Goal: Task Accomplishment & Management: Use online tool/utility

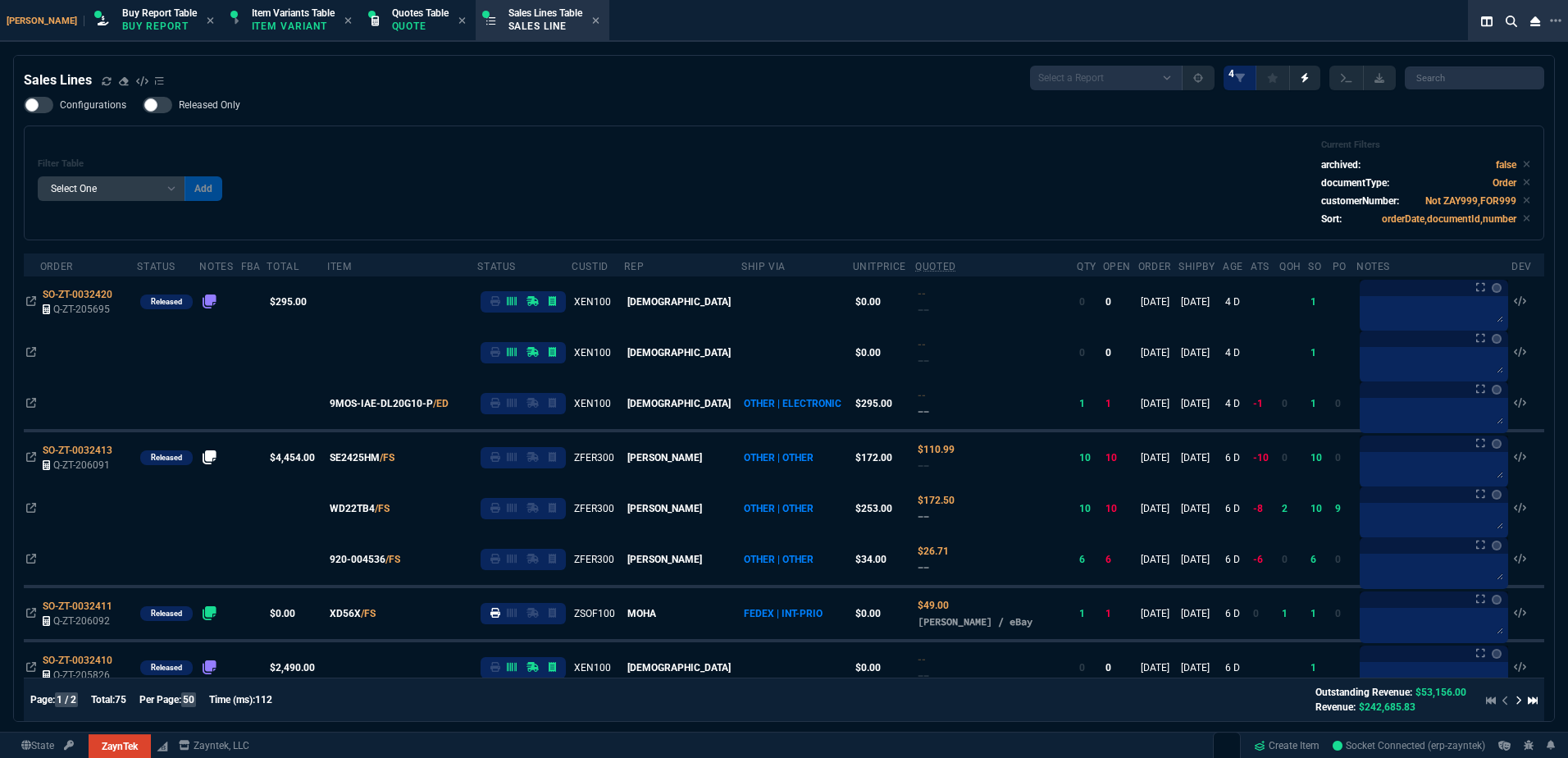
select select "1: BROV"
select select
click at [609, 222] on div "Filter Table Select One Add Filter () Age () ATS () Cond (itemVariantCode) Cust…" at bounding box center [784, 183] width 1493 height 87
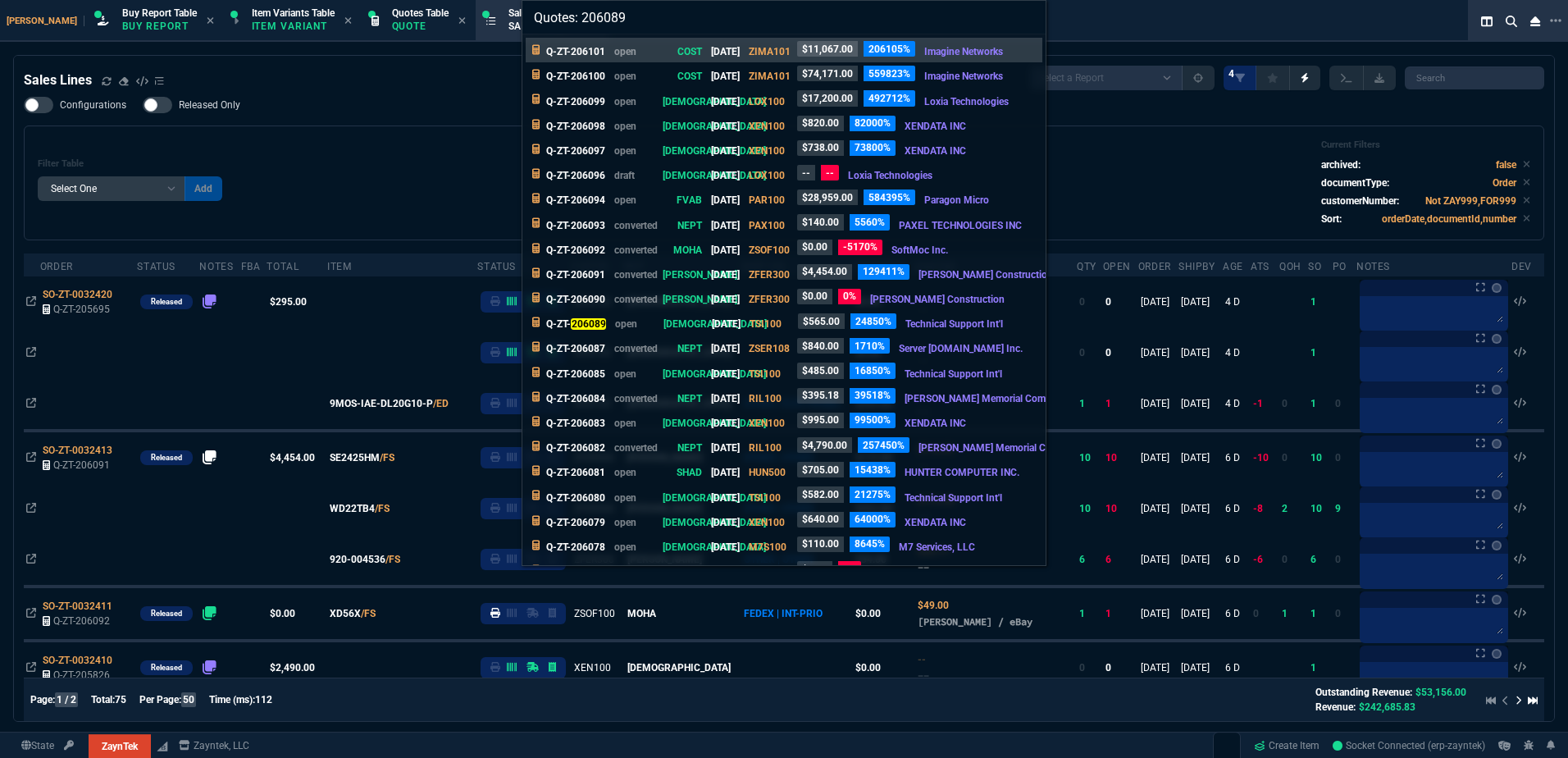
type input "Quotes: 206089"
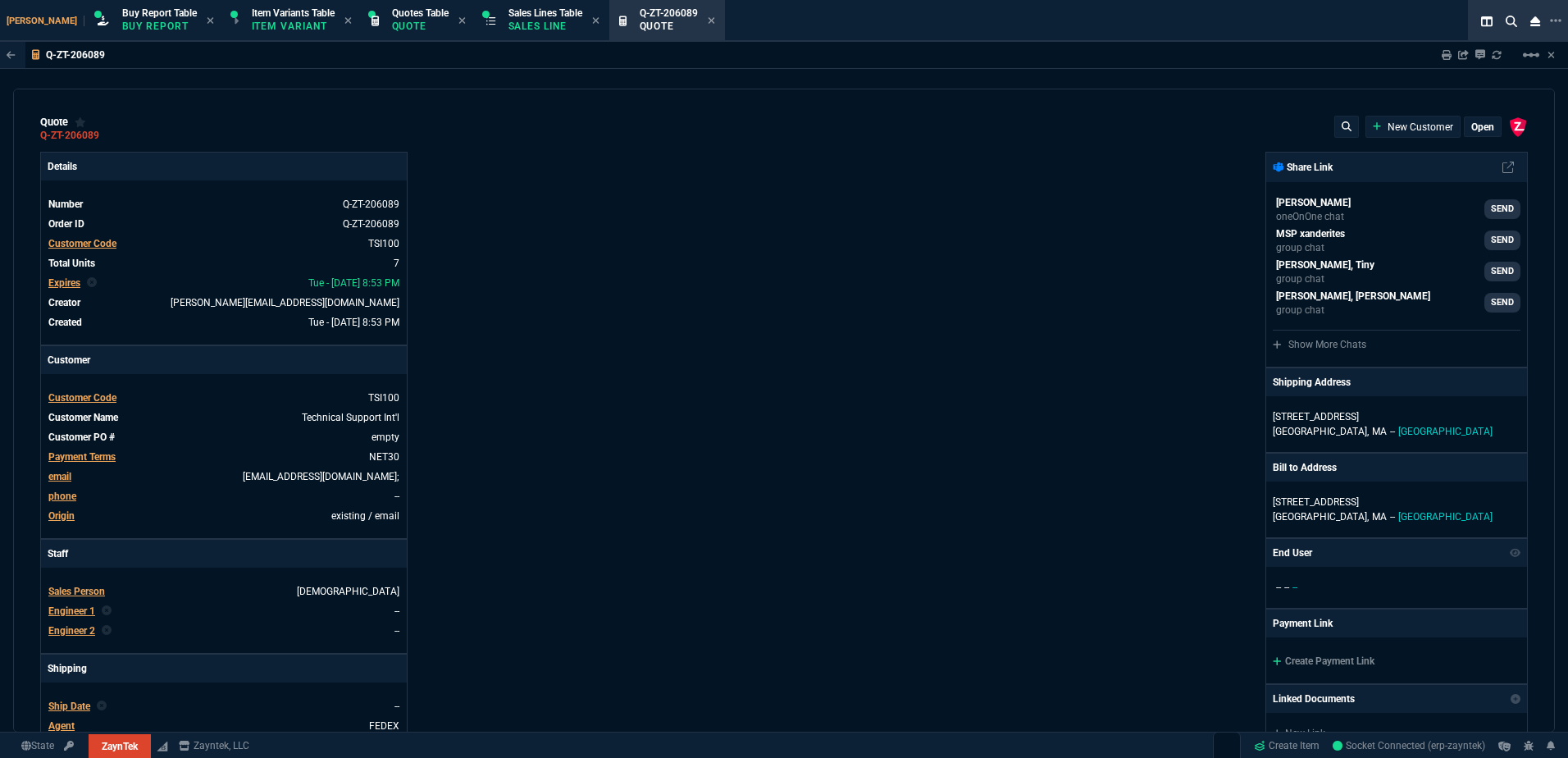
type input "44"
type input "20"
type input "47"
type input "45"
type input "100"
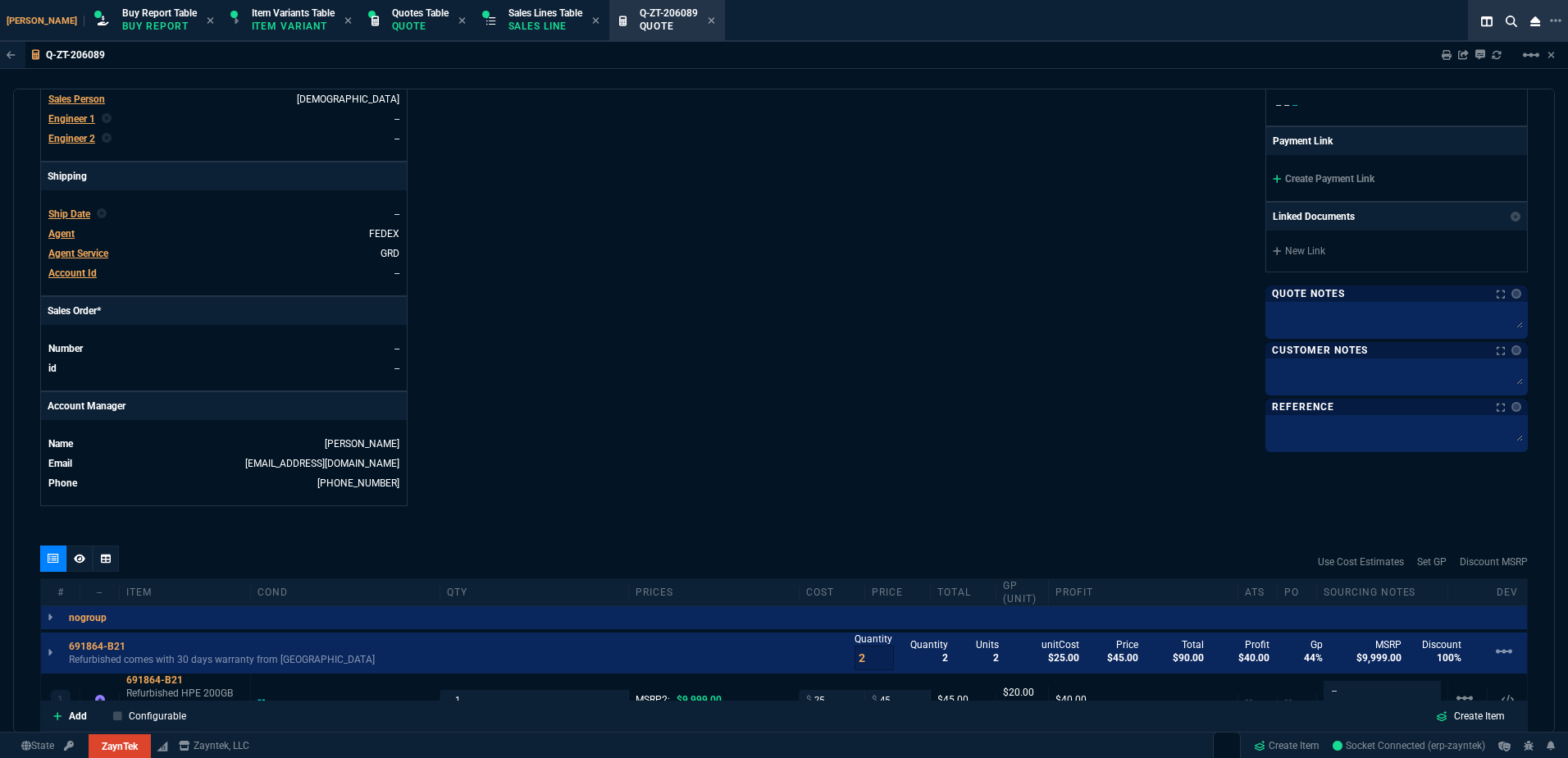
scroll to position [821, 0]
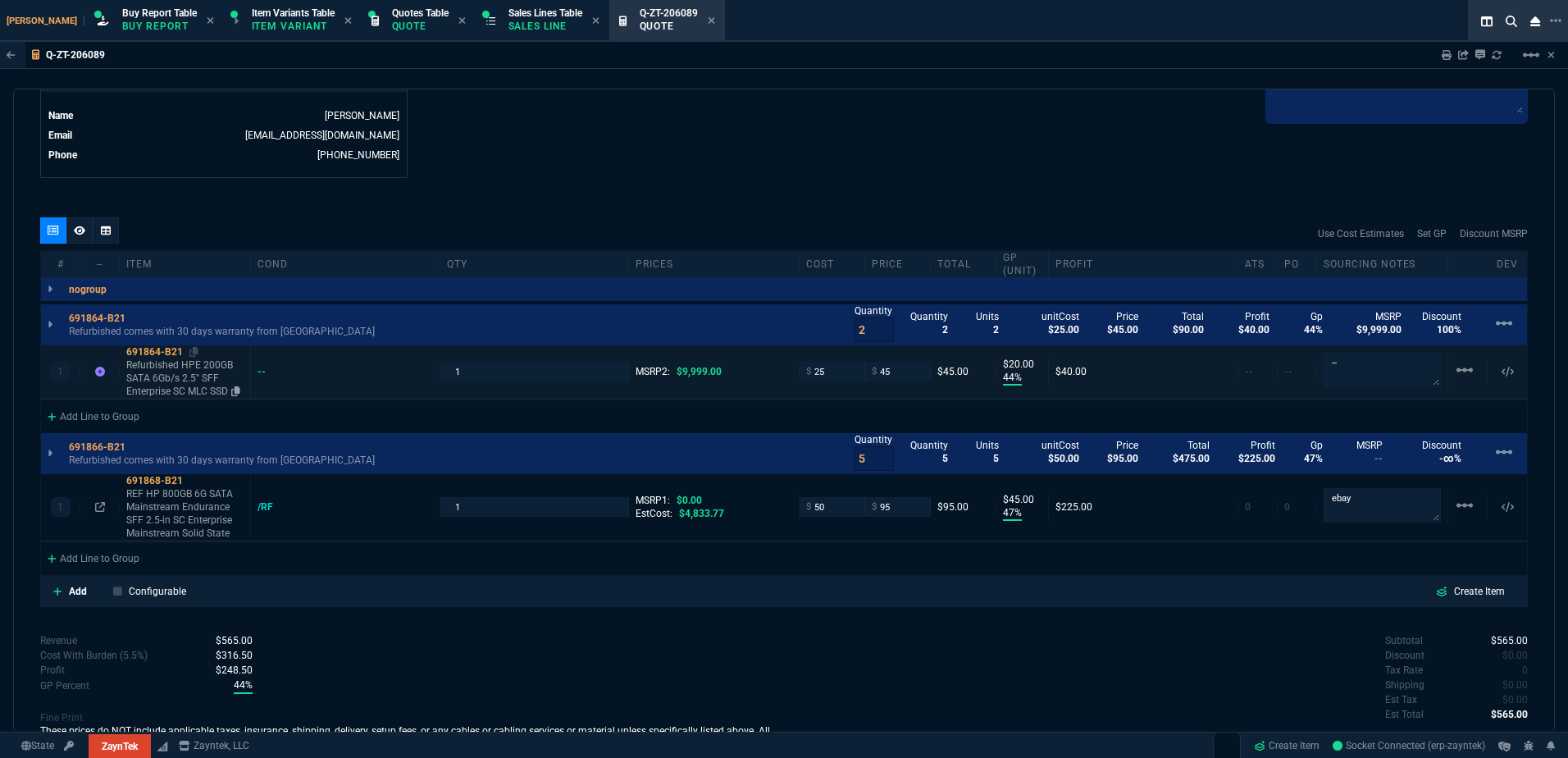
drag, startPoint x: 239, startPoint y: 397, endPoint x: 130, endPoint y: 382, distance: 110.0
click at [239, 397] on icon at bounding box center [236, 391] width 9 height 9
click at [195, 352] on icon at bounding box center [194, 352] width 9 height 9
click at [708, 21] on icon at bounding box center [711, 20] width 8 height 9
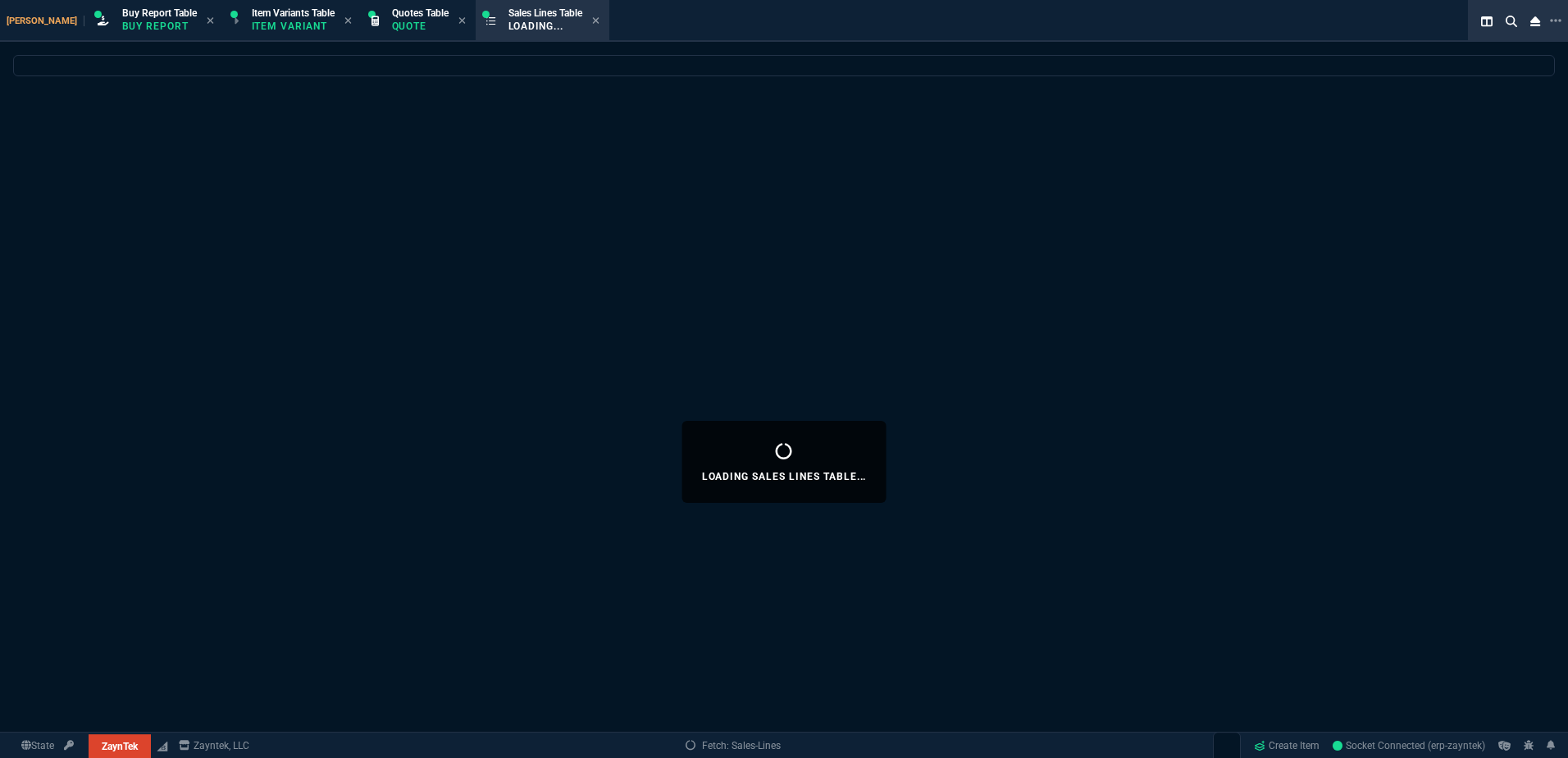
select select
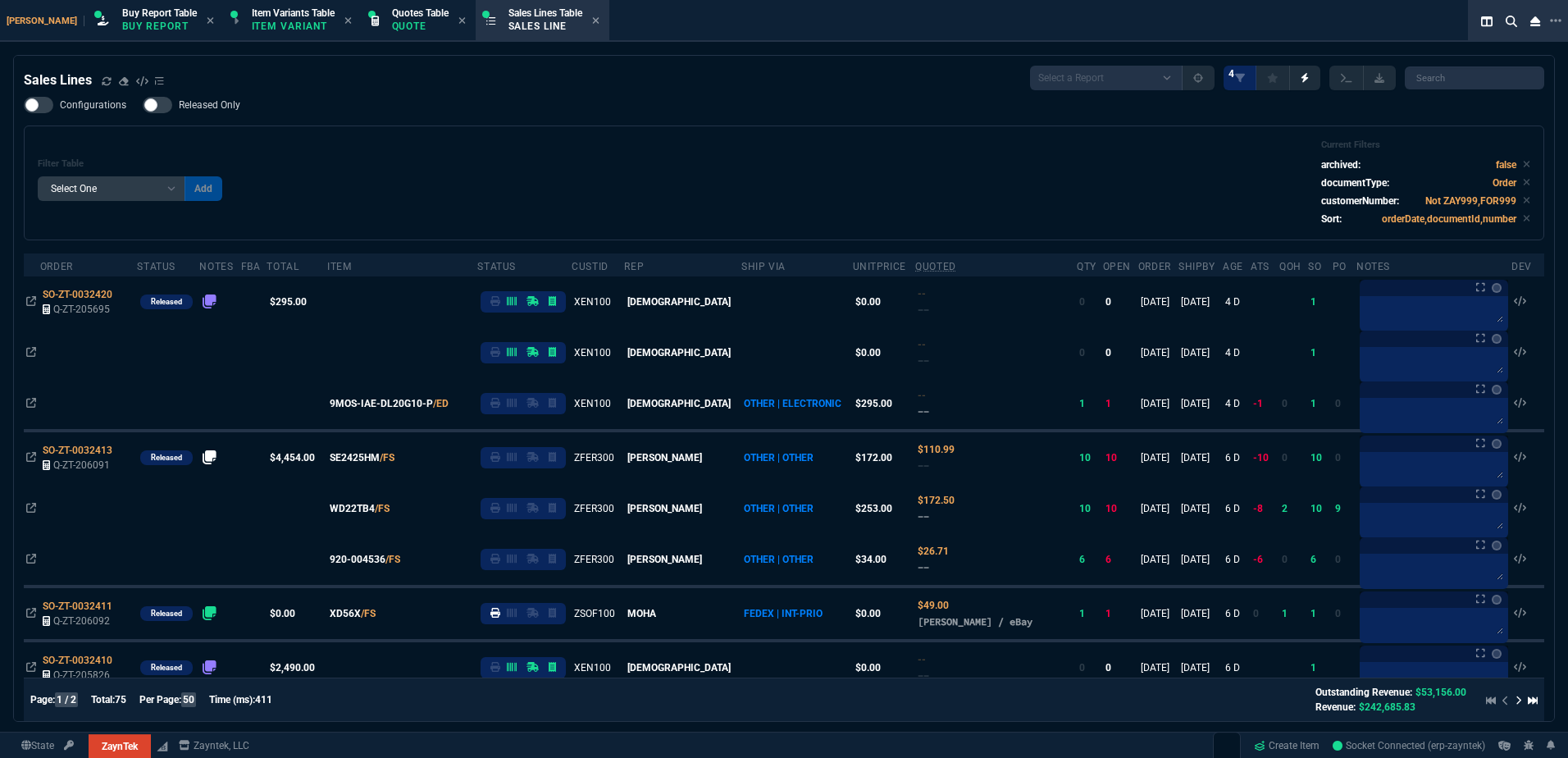
click at [480, 173] on div "Filter Table Select One Add Filter () Age () ATS () Cond (itemVariantCode) Cust…" at bounding box center [784, 183] width 1493 height 87
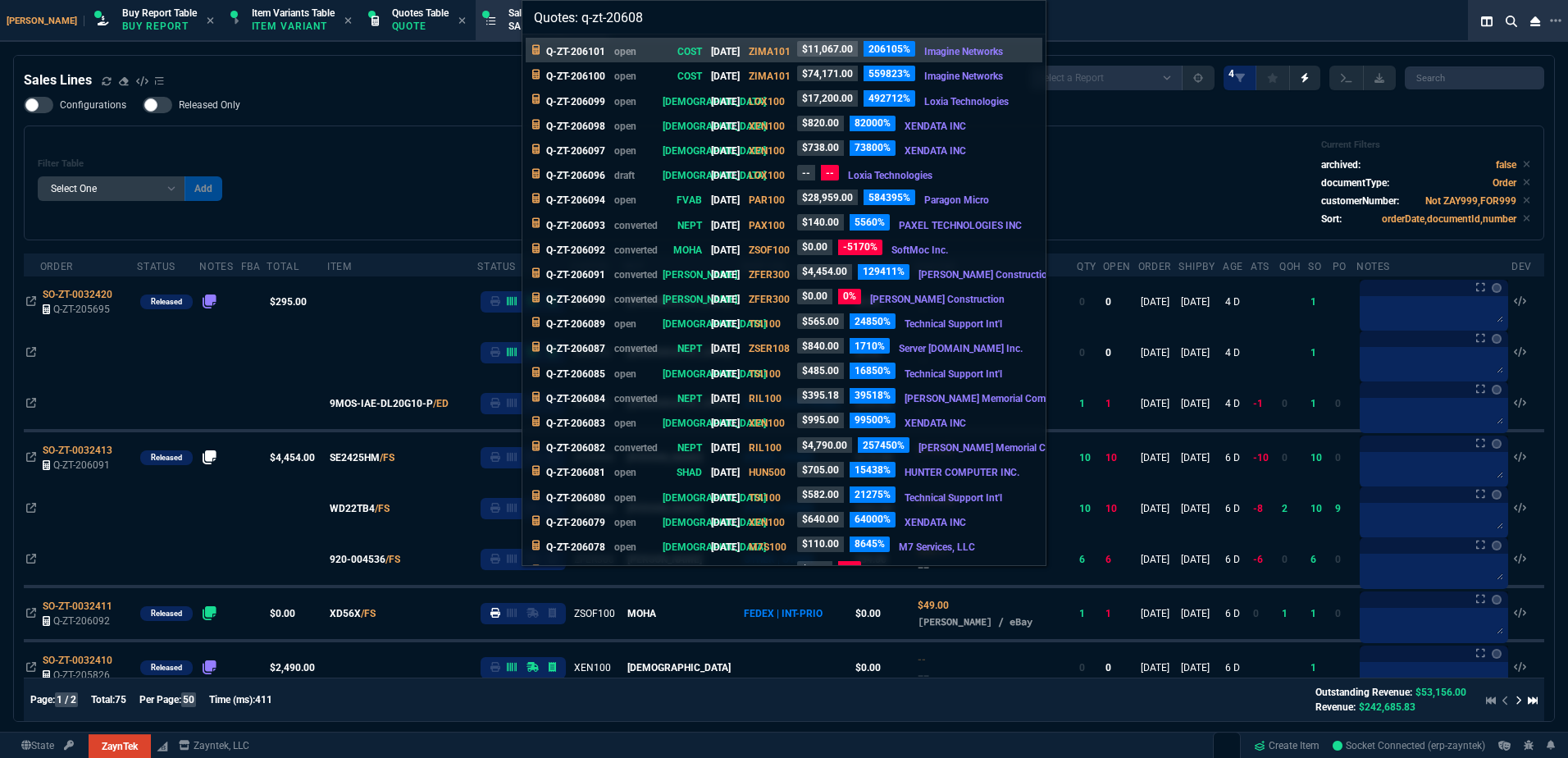
type input "Quotes: q-zt-206089"
click at [603, 327] on mark "Q-ZT-206089" at bounding box center [576, 324] width 60 height 11
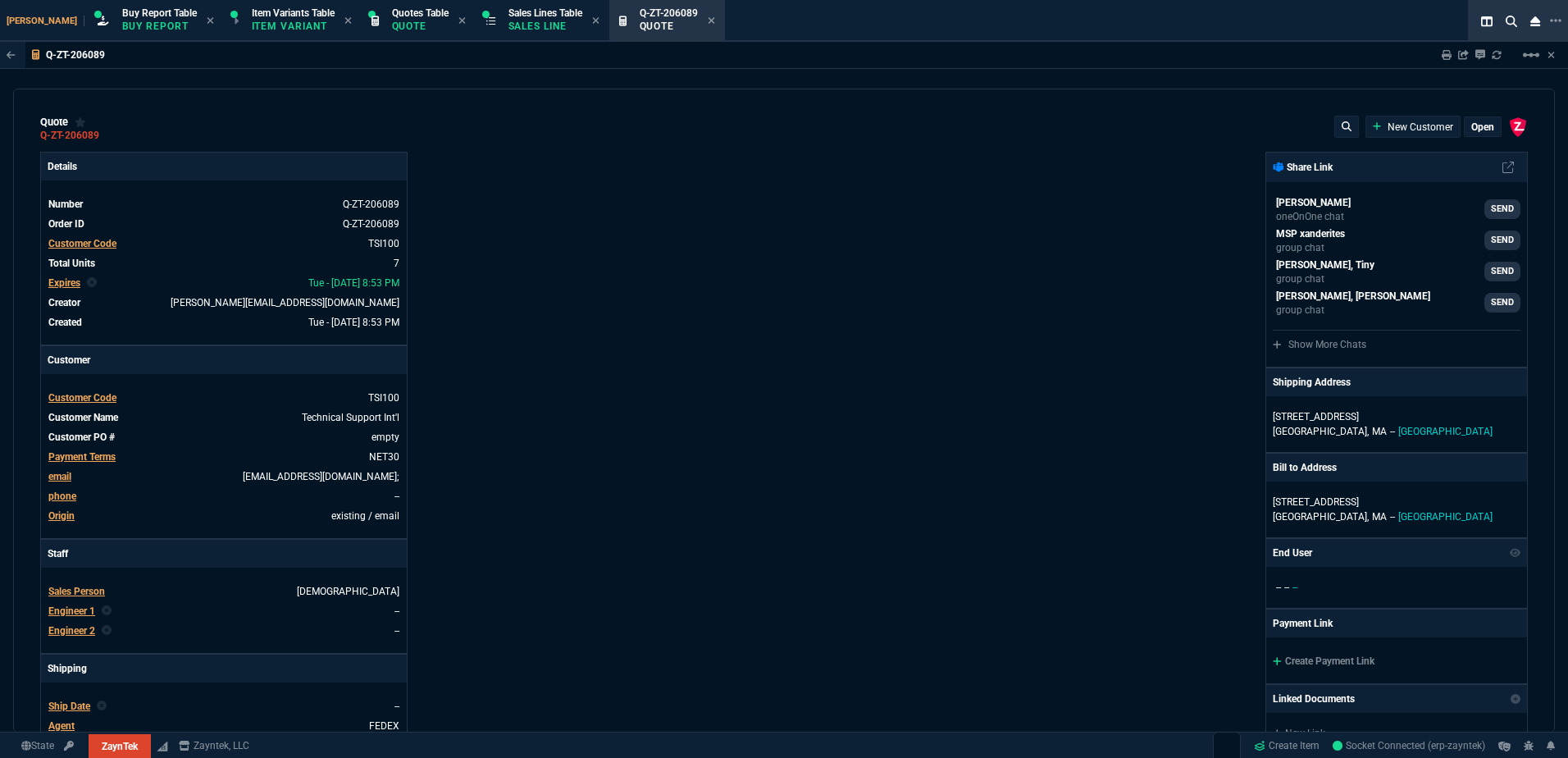
type input "44"
type input "20"
type input "47"
type input "45"
type input "100"
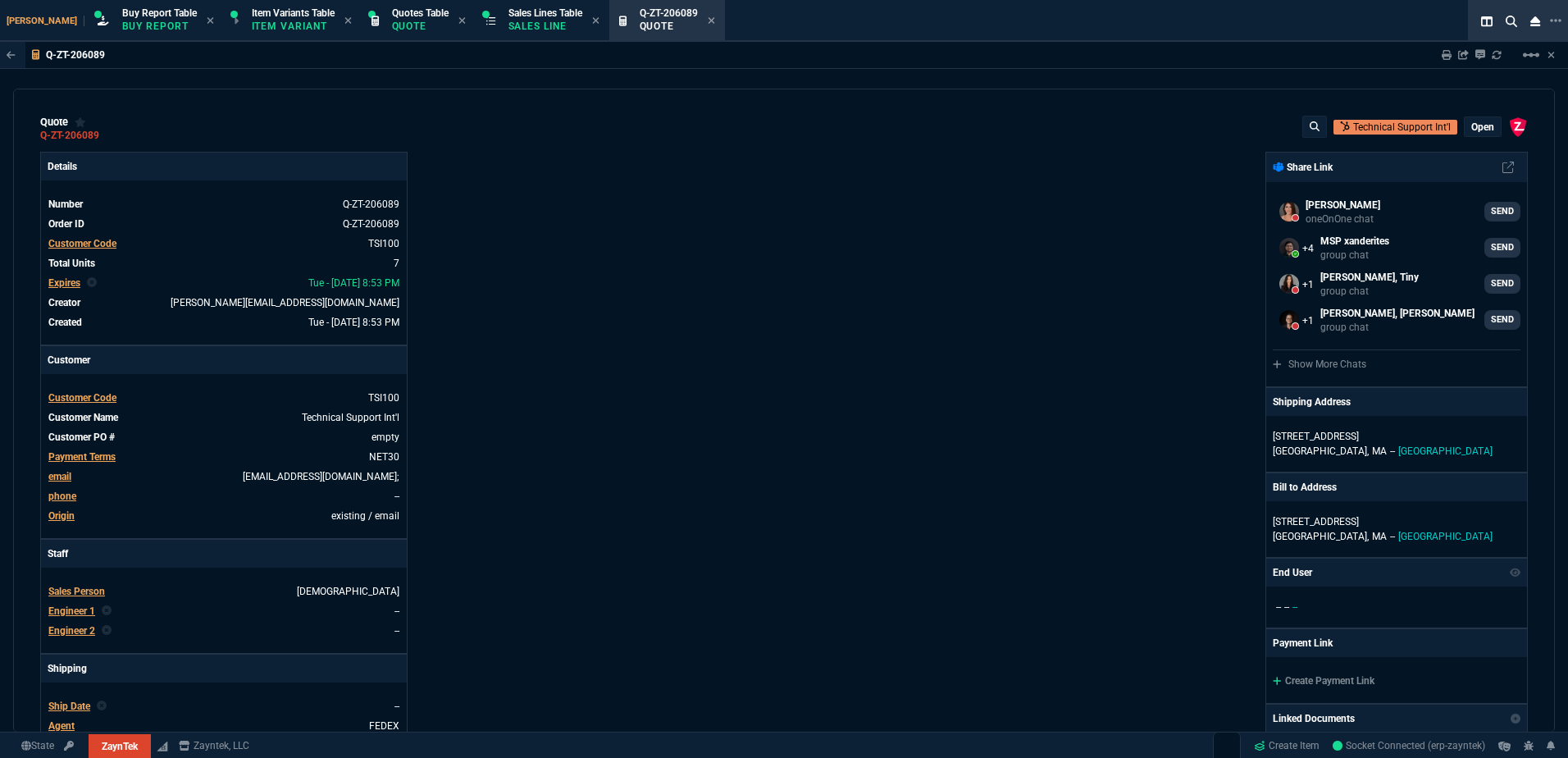
click at [1545, 57] on div "Sharing Q-ZT-206089 Link Dev Link Share on Teams linear_scale" at bounding box center [1488, 55] width 134 height 27
click at [1541, 56] on div "Sharing Q-ZT-206089 Link Dev Link Share on Teams linear_scale" at bounding box center [1488, 55] width 134 height 27
click at [1537, 60] on mat-icon "linear_scale" at bounding box center [1531, 55] width 20 height 20
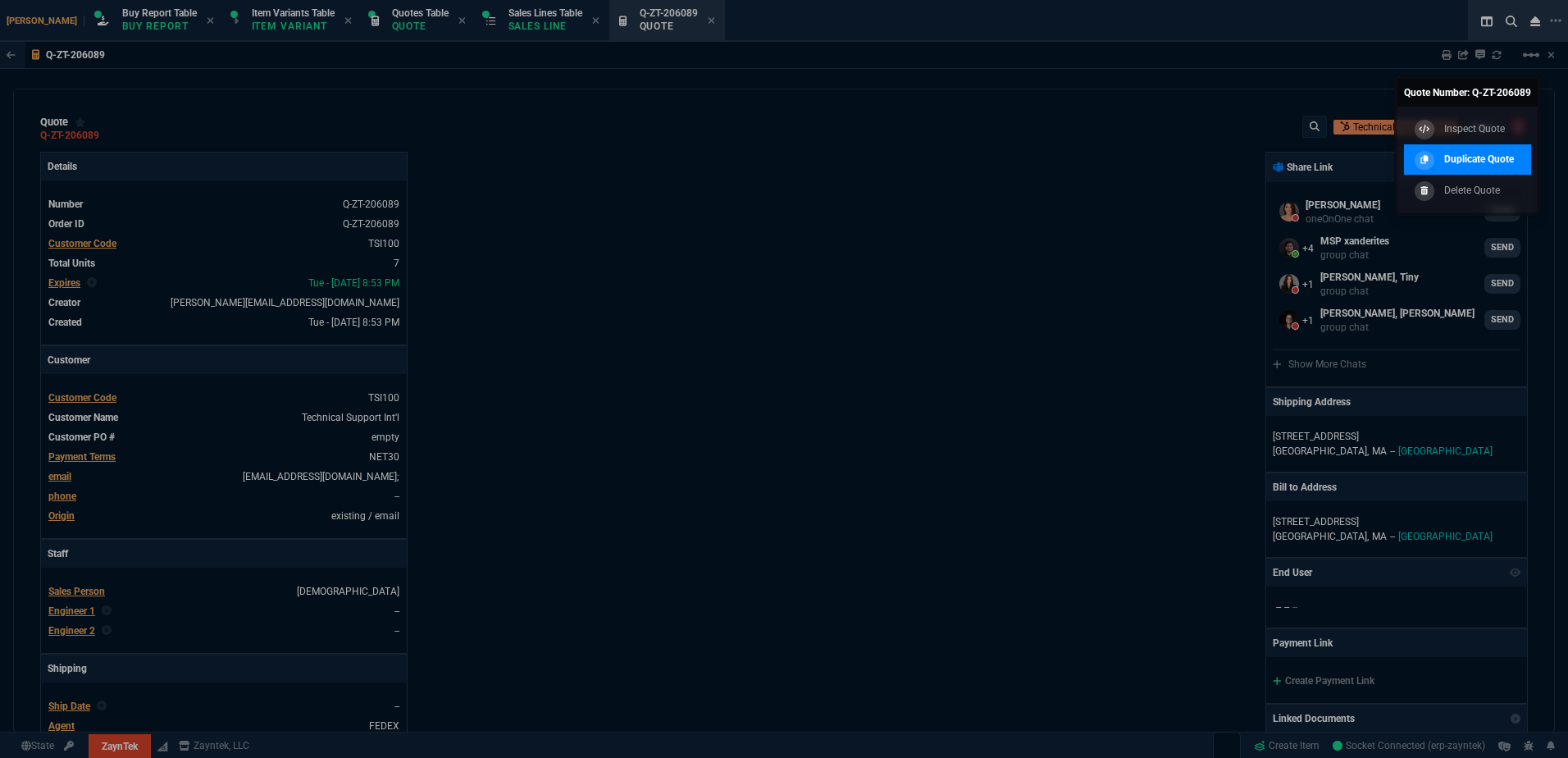
click at [1493, 158] on p "Duplicate Quote" at bounding box center [1479, 159] width 69 height 15
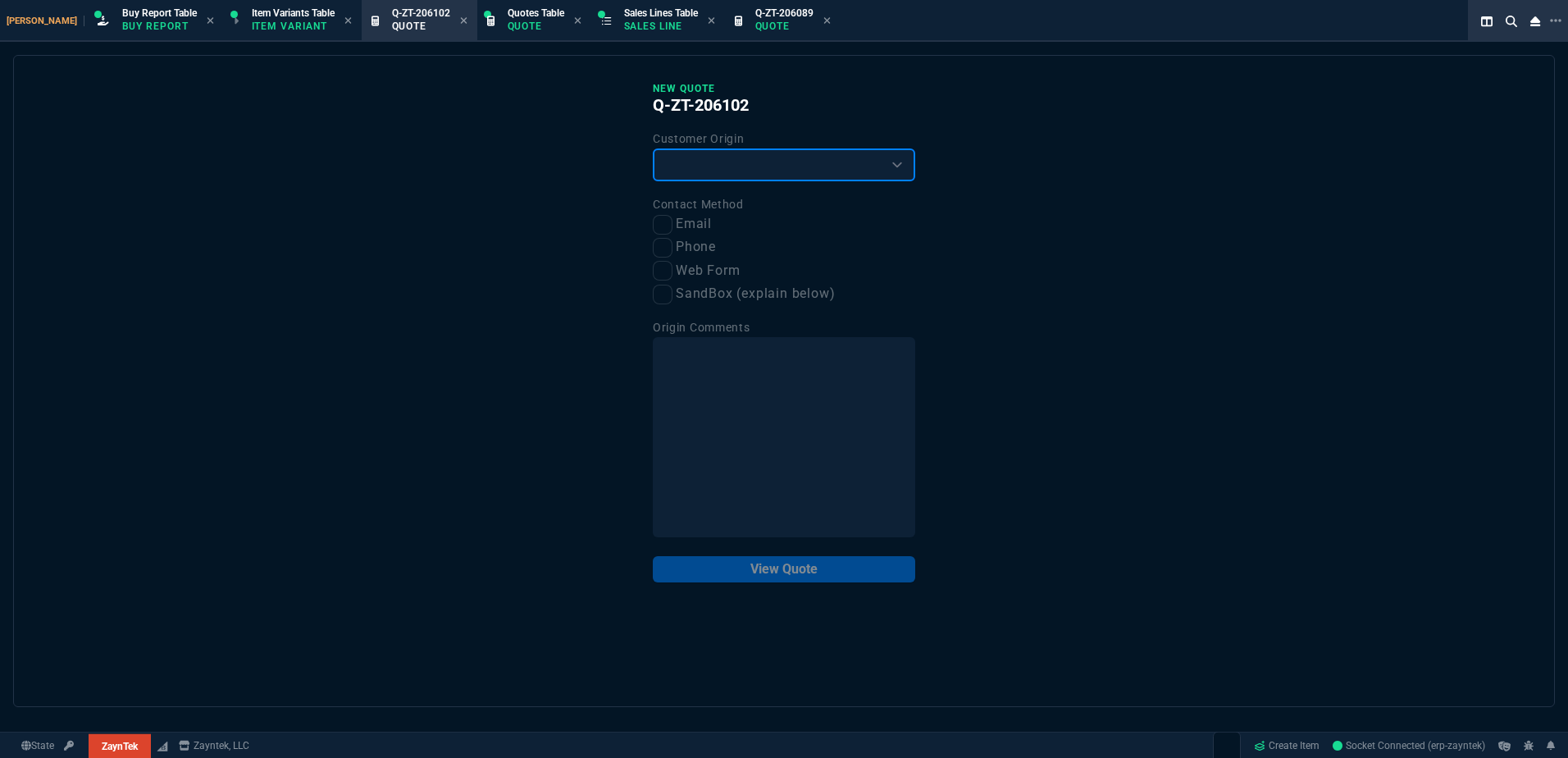
click at [737, 170] on select "Existing Customer Amazon Lead (first order) Website Lead (first order) Called (…" at bounding box center [784, 165] width 263 height 33
select select "existing"
click at [653, 149] on select "Existing Customer Amazon Lead (first order) Website Lead (first order) Called (…" at bounding box center [784, 165] width 263 height 33
click at [647, 221] on div "New Quote Q-ZT-206102 Customer Origin Existing Customer Amazon Lead (first orde…" at bounding box center [784, 380] width 1542 height 652
click at [662, 228] on input "Email" at bounding box center [662, 225] width 20 height 20
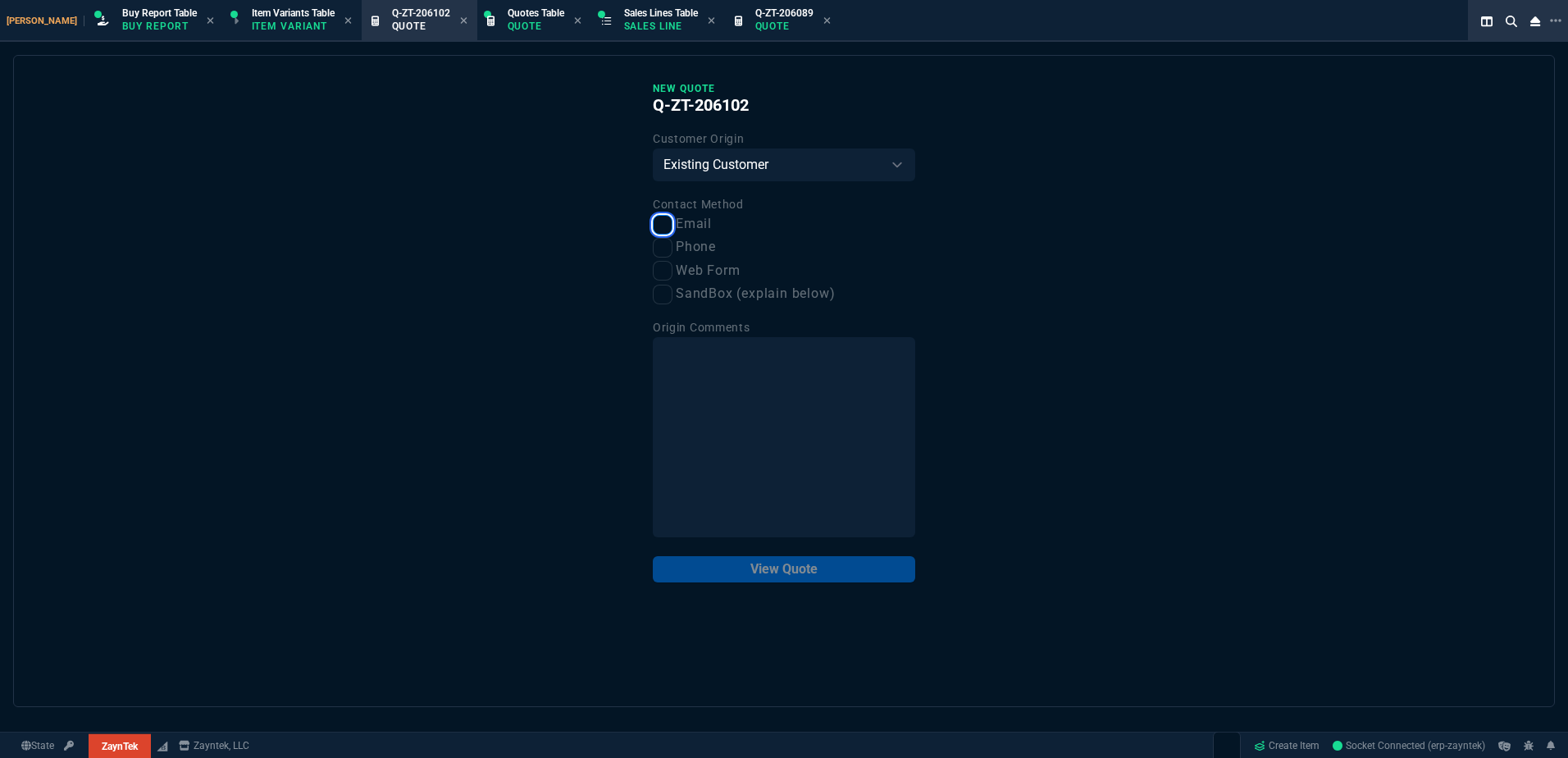
checkbox input "true"
click at [811, 580] on button "View Quote" at bounding box center [784, 569] width 263 height 27
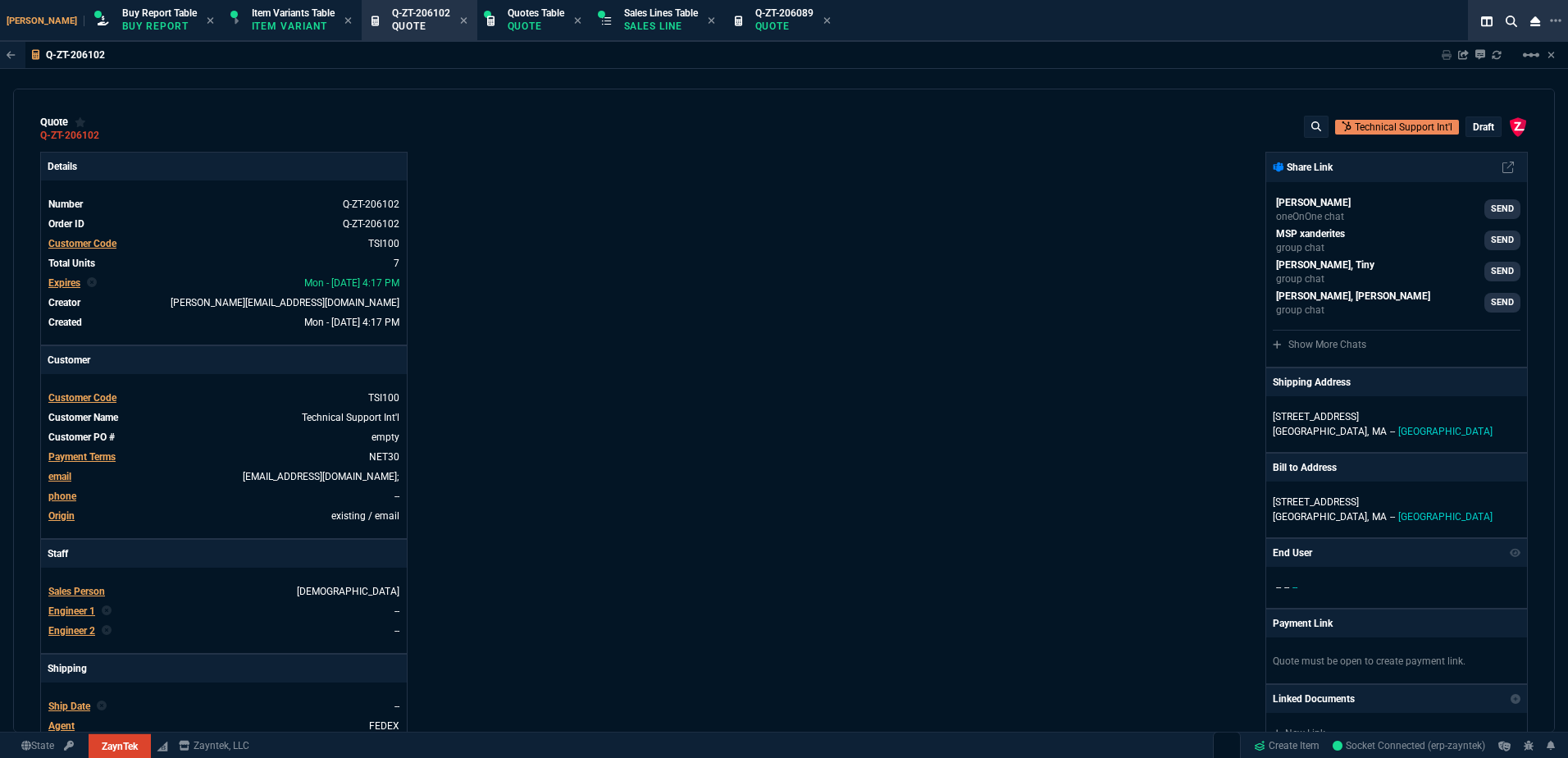
type input "44"
type input "20"
type input "47"
type input "45"
type input "100"
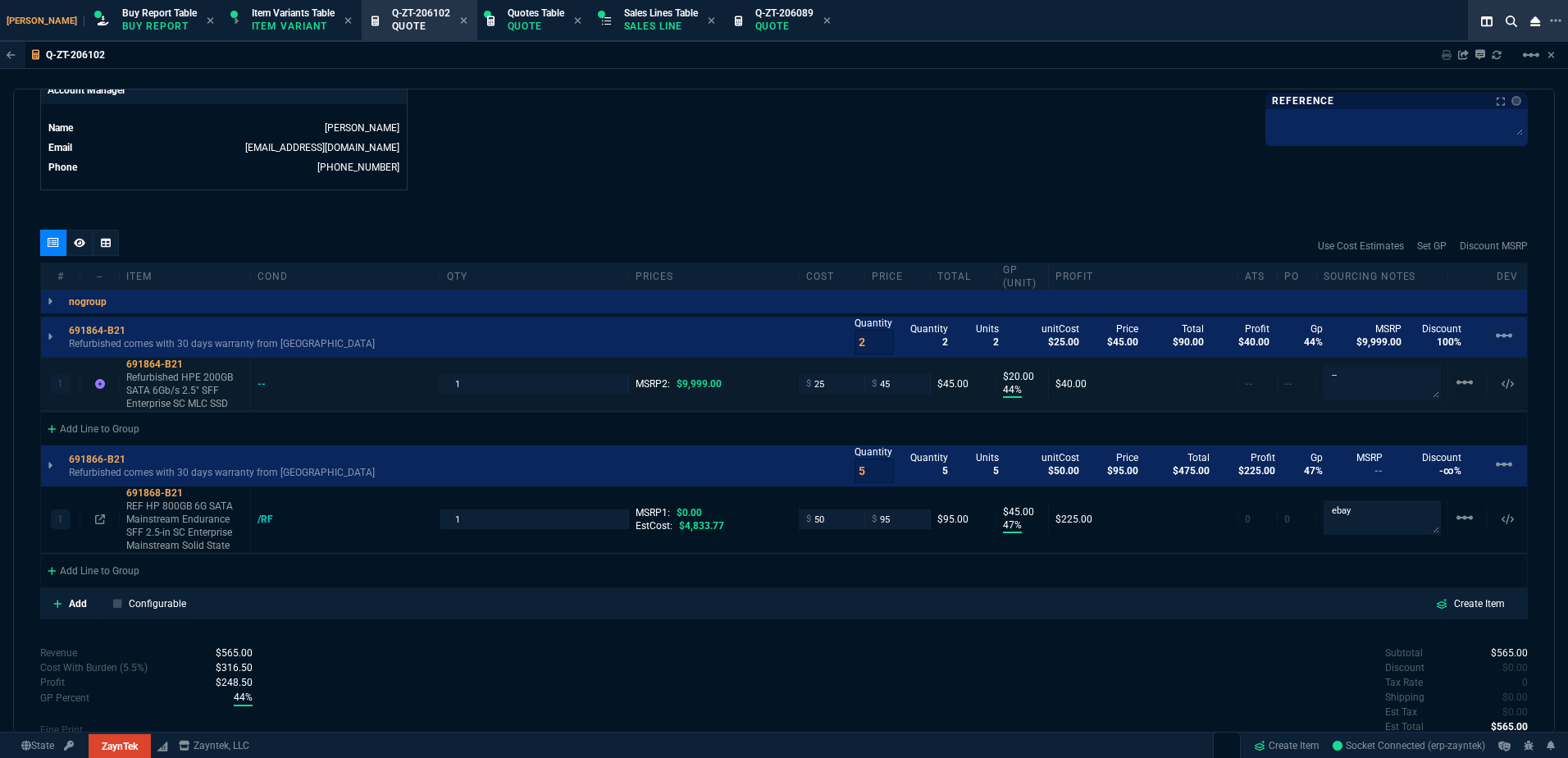
scroll to position [923, 0]
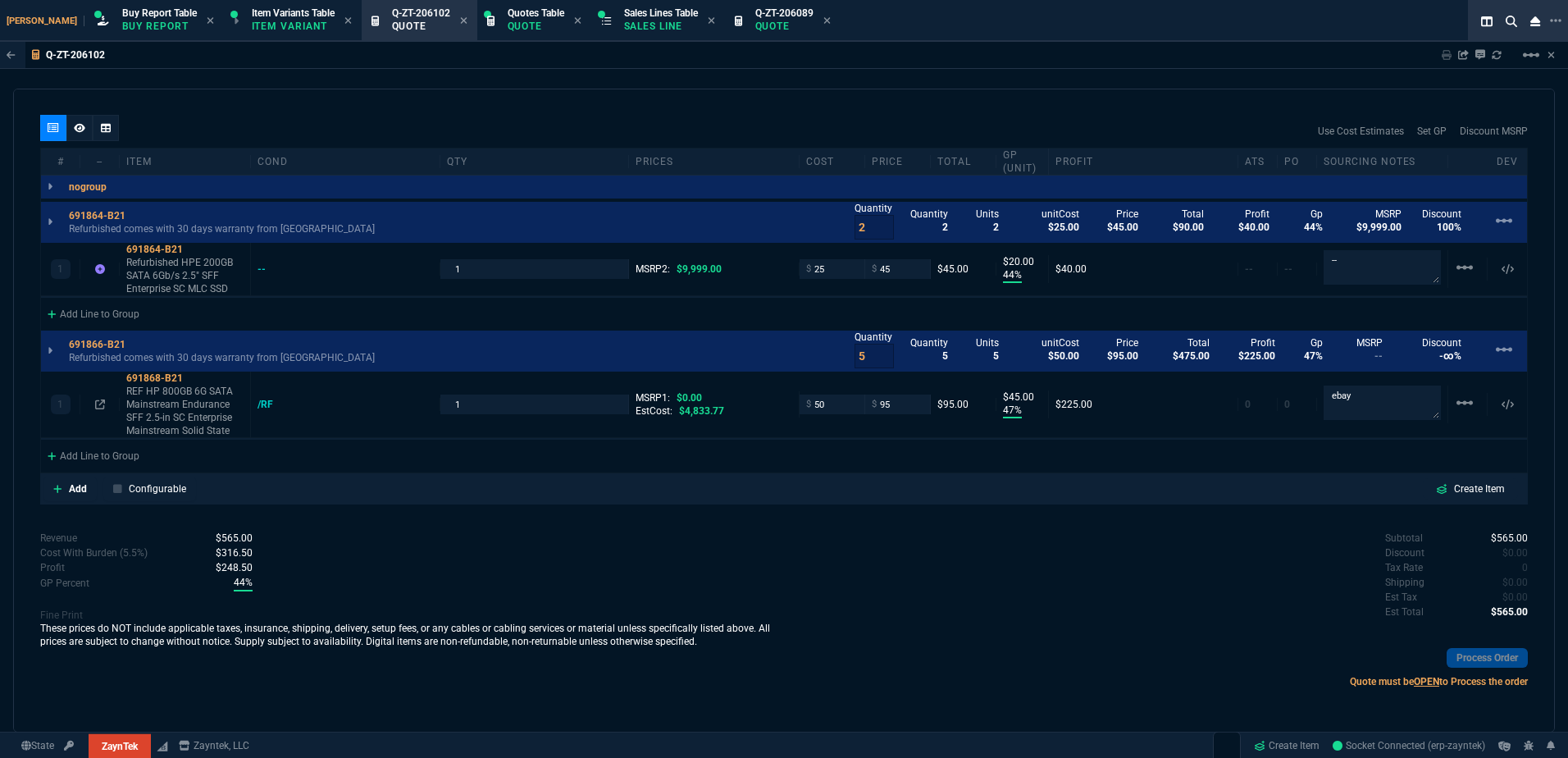
click at [1506, 355] on div "linear_scale" at bounding box center [1508, 349] width 40 height 20
click at [1503, 349] on mat-icon "linear_scale" at bounding box center [1503, 349] width 20 height 20
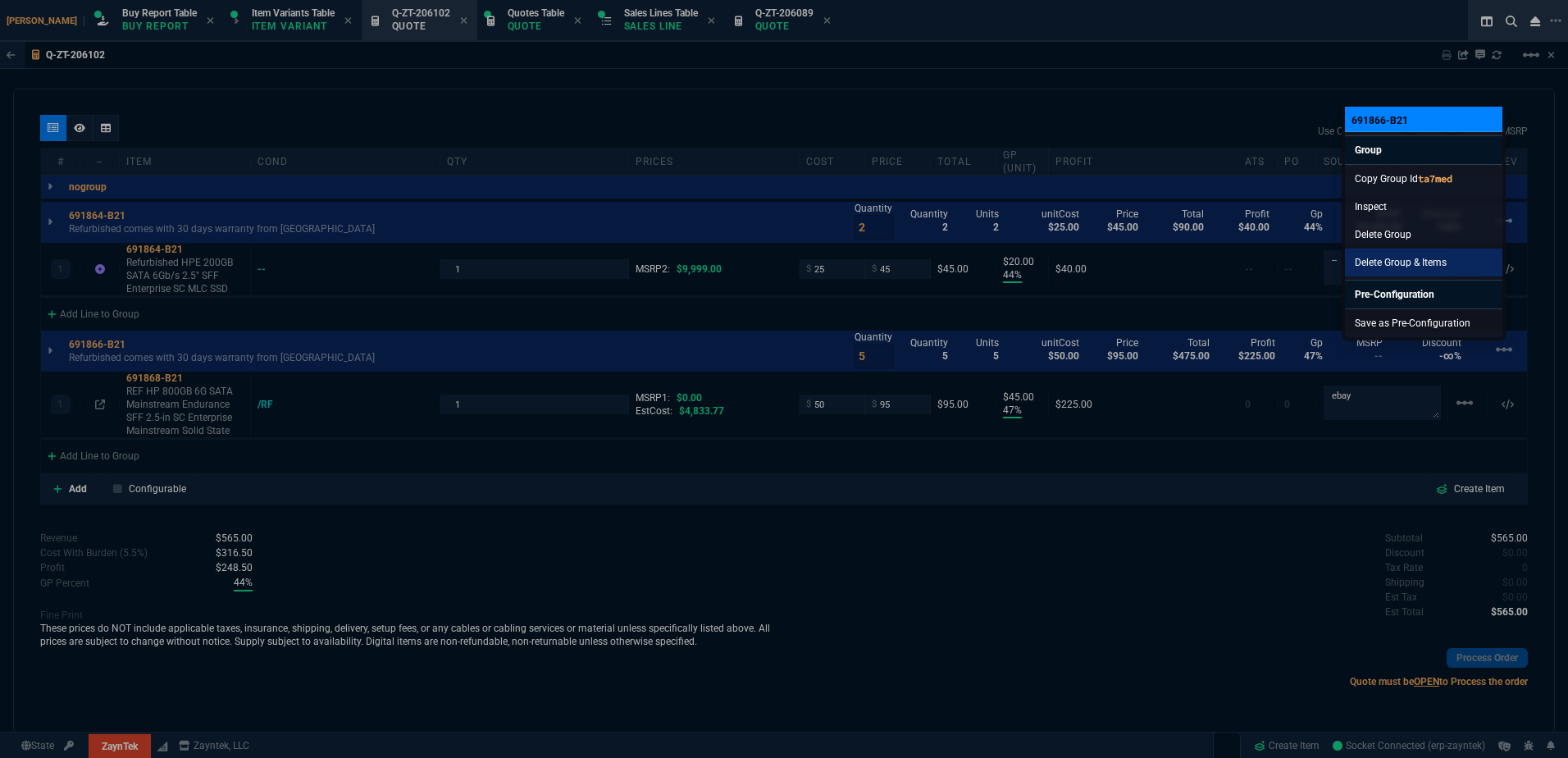
click at [1407, 259] on link "Delete Group & Items" at bounding box center [1424, 262] width 157 height 28
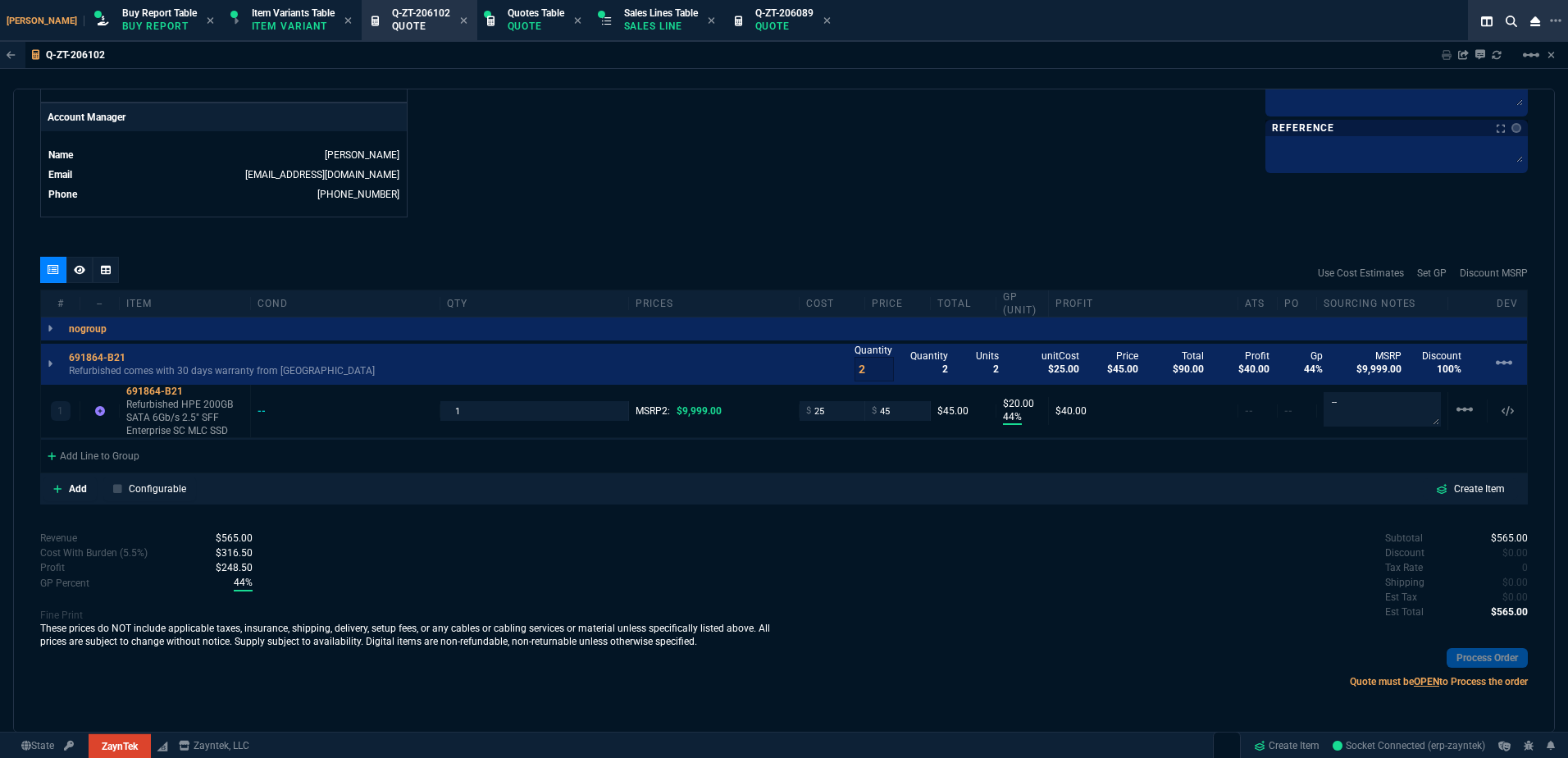
scroll to position [781, 0]
drag, startPoint x: 858, startPoint y: 368, endPoint x: 827, endPoint y: 360, distance: 32.0
click at [830, 361] on div "691864-B21 Refurbished comes with 30 days warranty from Zayntek Quantity 2 Quan…" at bounding box center [784, 363] width 1486 height 41
type input "7"
click at [708, 240] on div "quote Q-ZT-206102 Technical Support Int'l draft ZaynTek, LLC 2609 Technology Dr…" at bounding box center [784, 410] width 1542 height 644
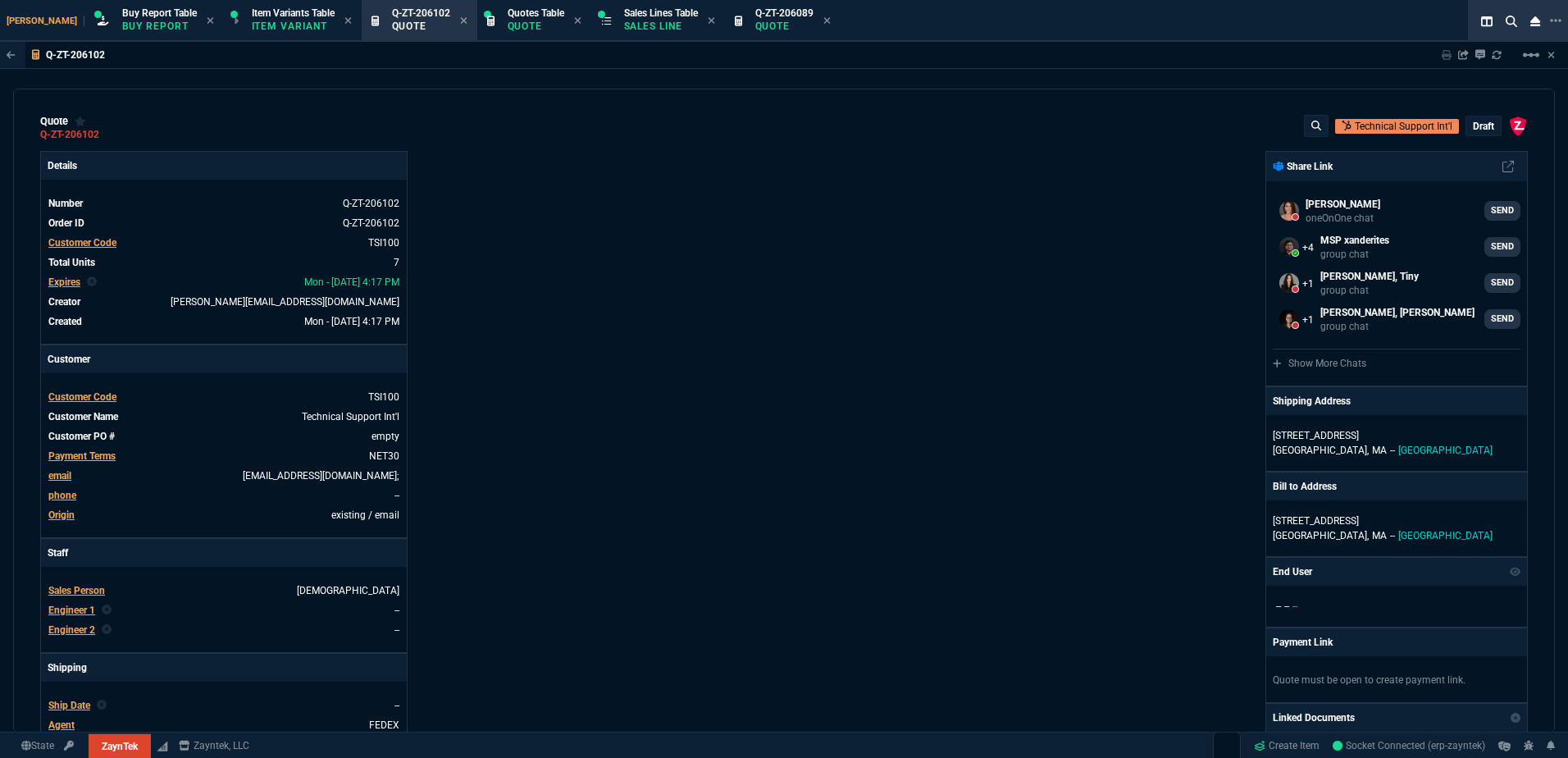
scroll to position [0, 0]
click at [109, 132] on icon at bounding box center [111, 135] width 9 height 9
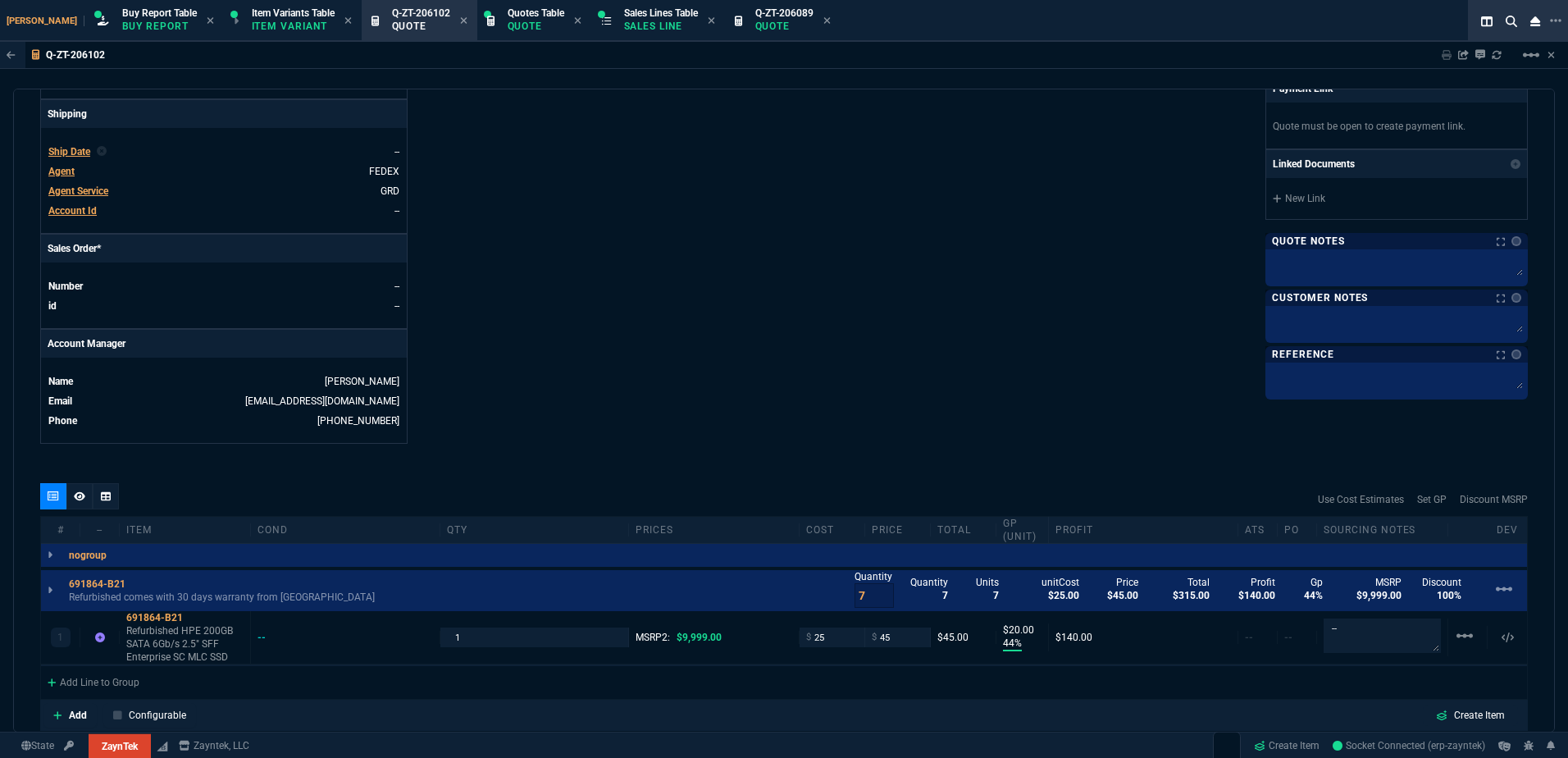
scroll to position [328, 0]
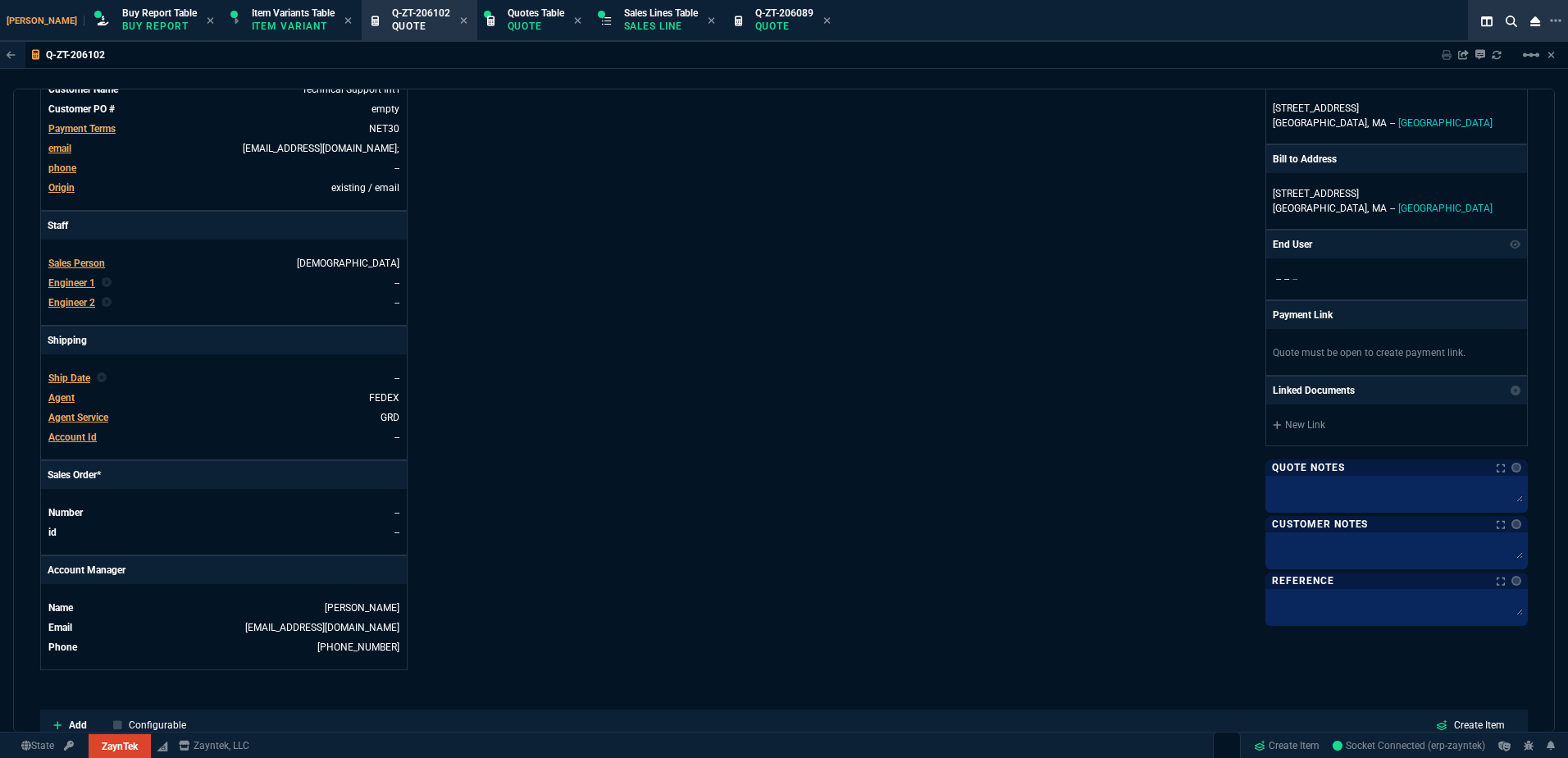
click at [74, 287] on span "Engineer 1" at bounding box center [71, 283] width 46 height 11
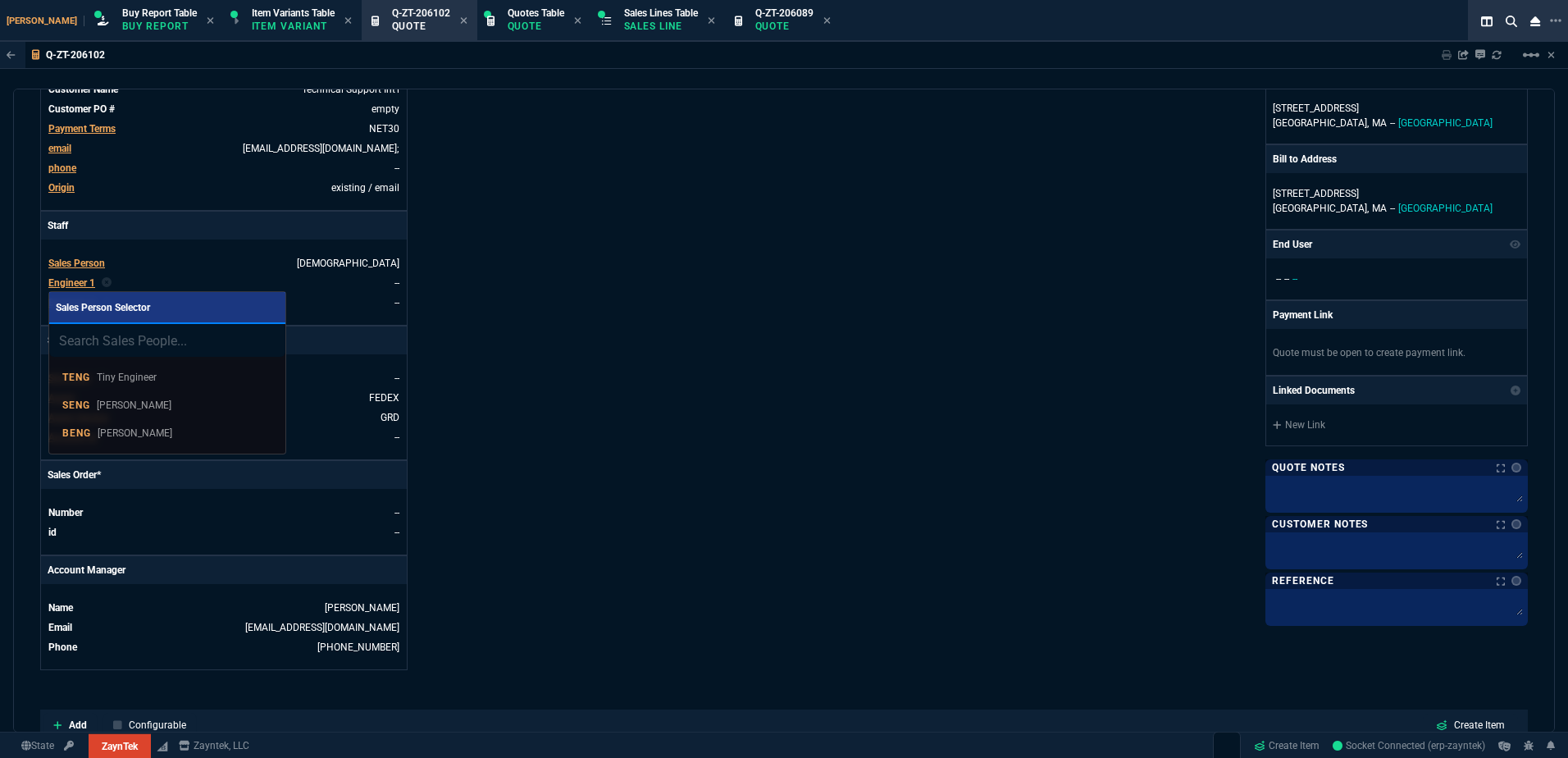
click at [154, 432] on p "Brian Engineer" at bounding box center [135, 434] width 75 height 15
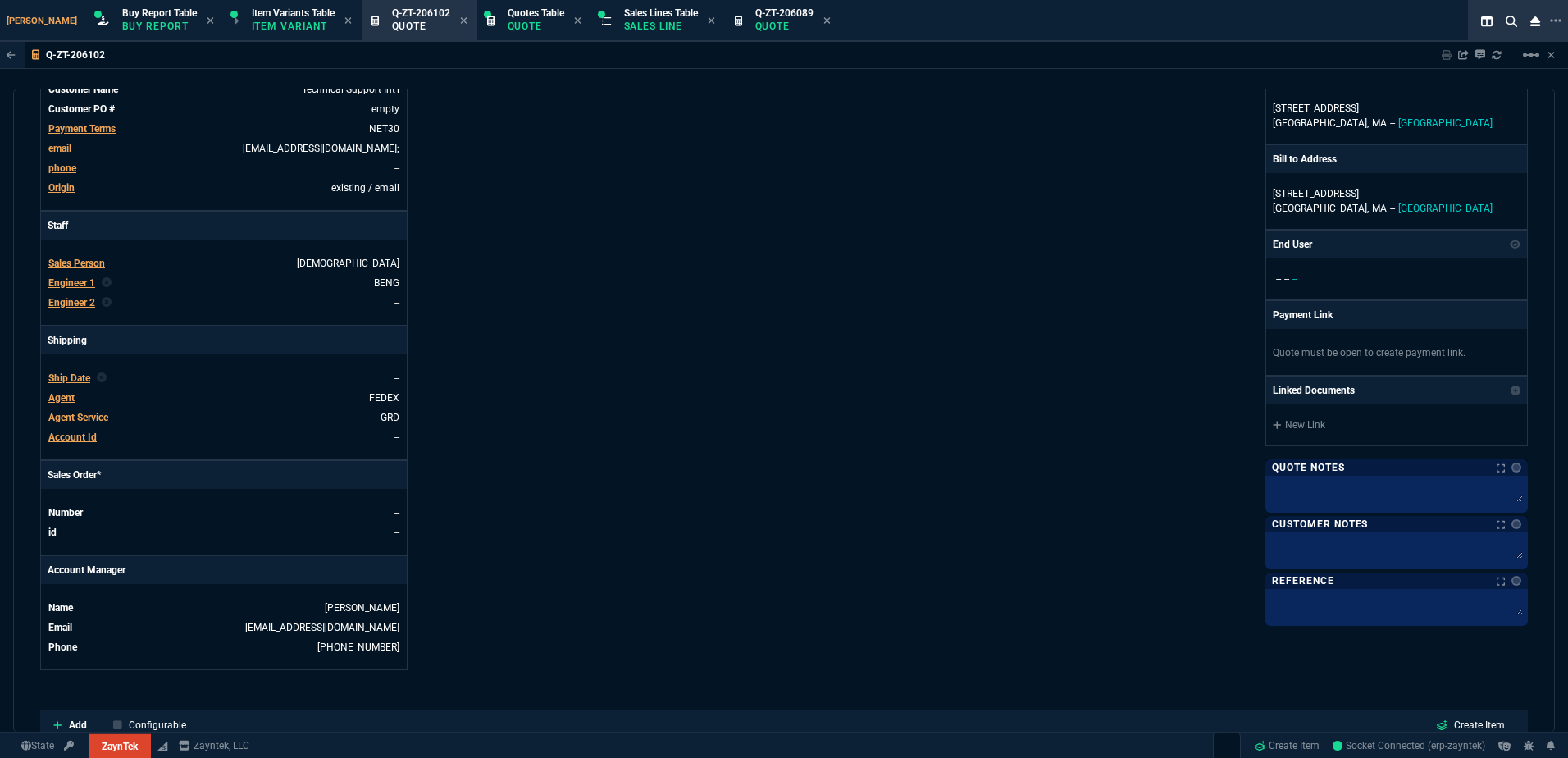
click at [664, 358] on div "Details Number Q-ZT-206102 Order ID Q-ZT-206102 Customer Code TSI100 Total Unit…" at bounding box center [412, 247] width 744 height 846
click at [823, 23] on icon at bounding box center [827, 20] width 8 height 9
click at [645, 18] on span "Sales Lines Table" at bounding box center [661, 13] width 74 height 11
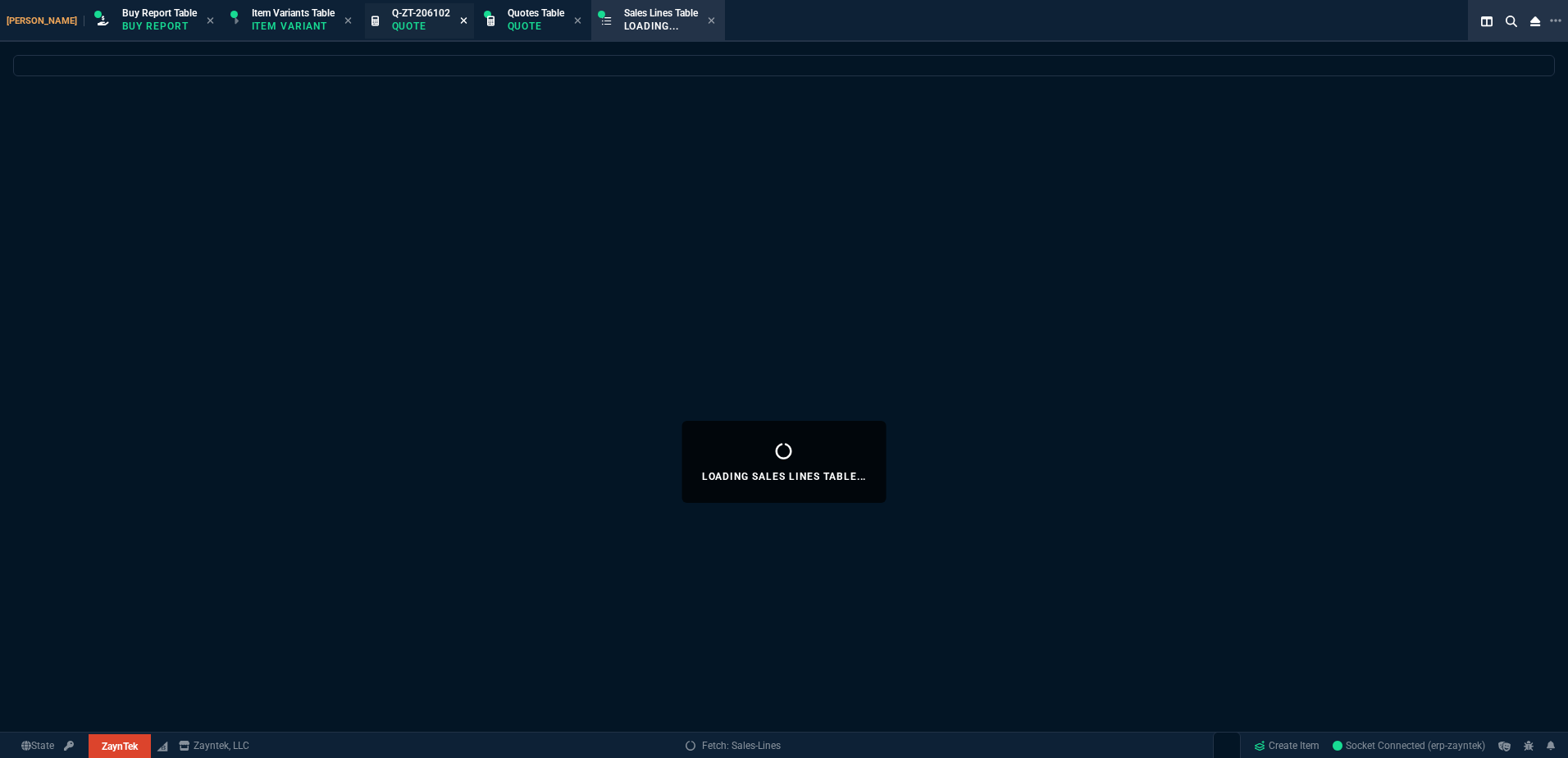
click at [460, 22] on icon at bounding box center [463, 20] width 7 height 7
select select
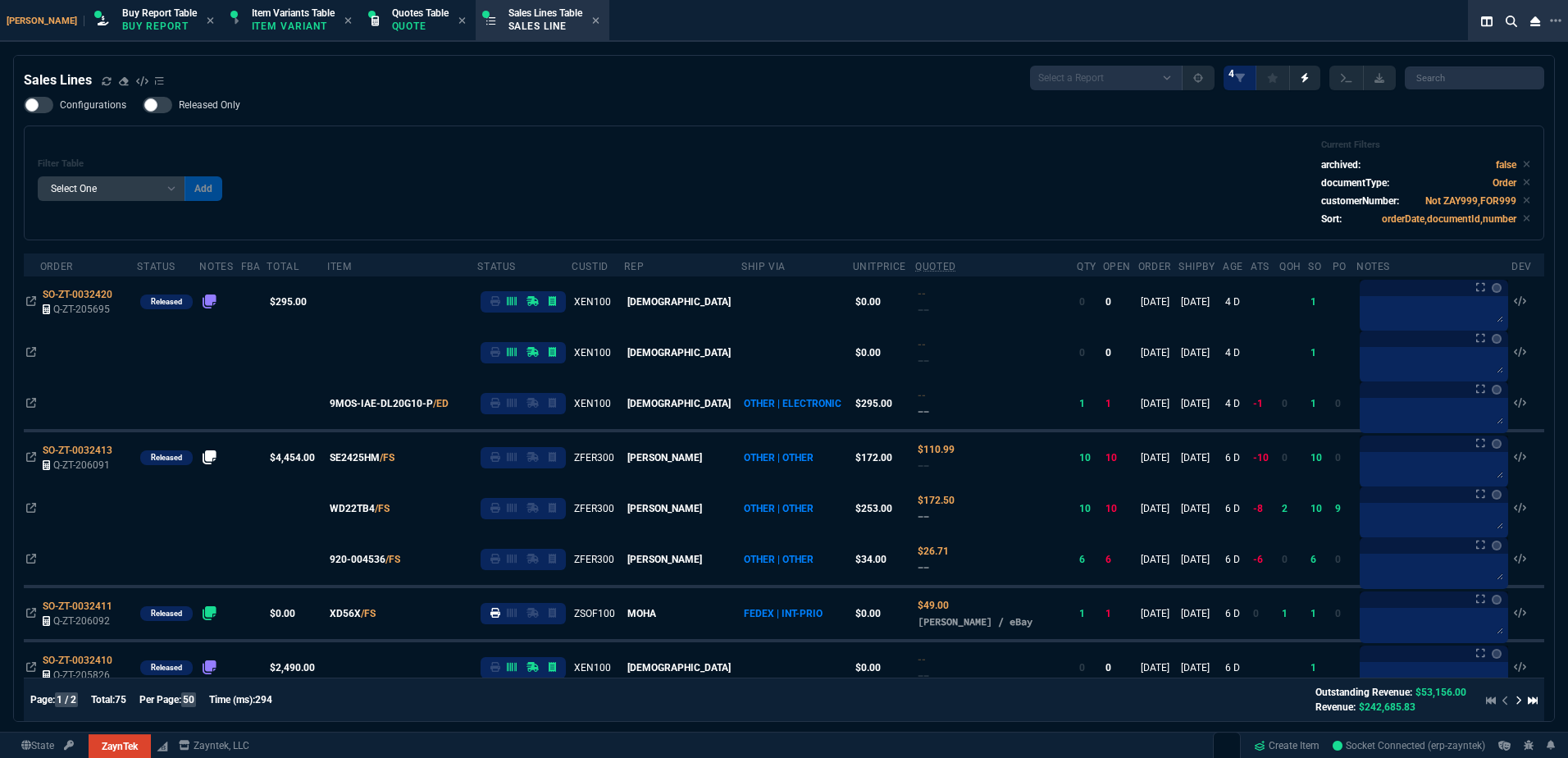
click at [606, 197] on div "Filter Table Select One Add Filter () Age () ATS () Cond (itemVariantCode) Cust…" at bounding box center [784, 183] width 1493 height 87
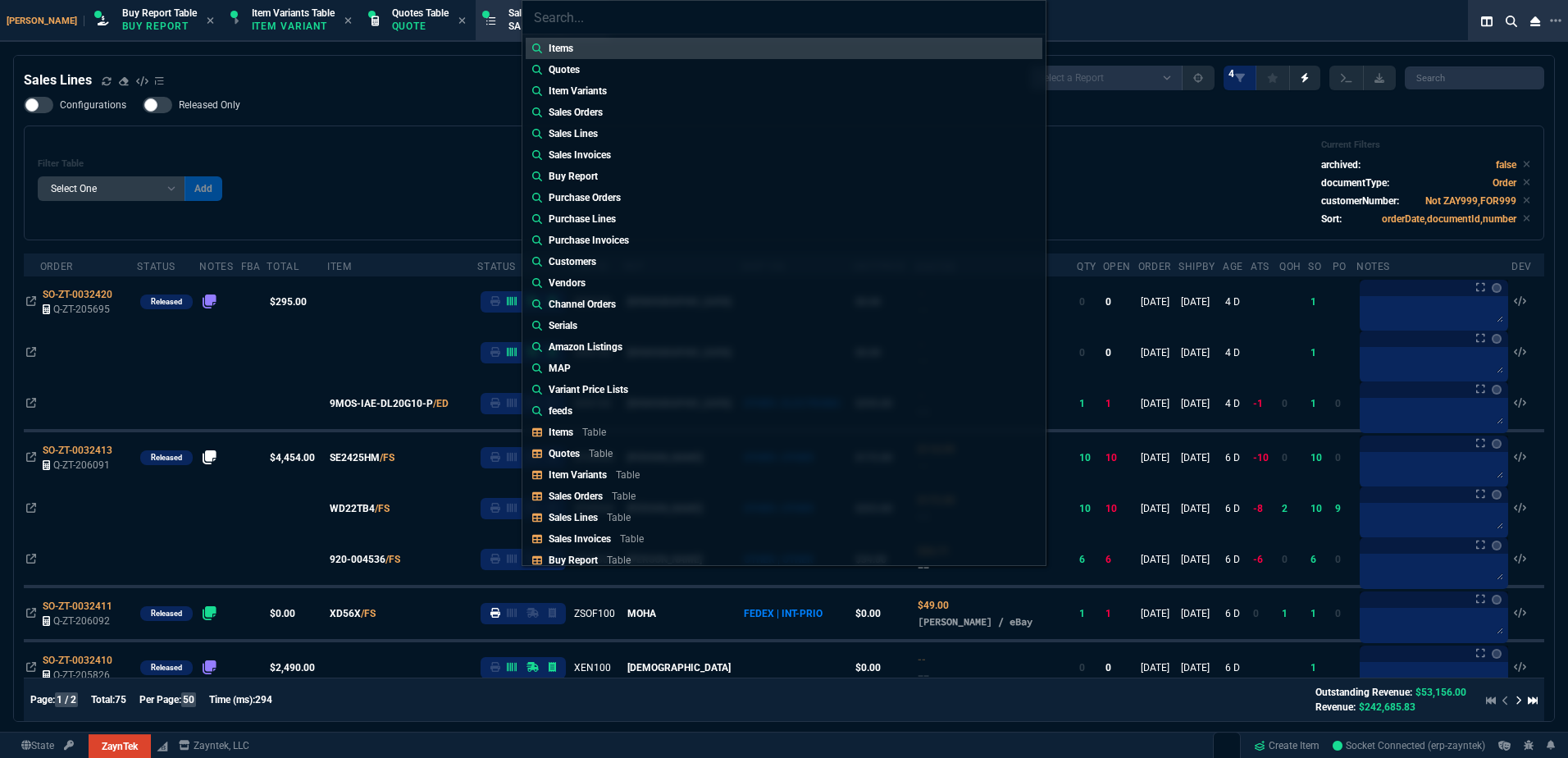
type input "Quotes: Q-ZT-205926"
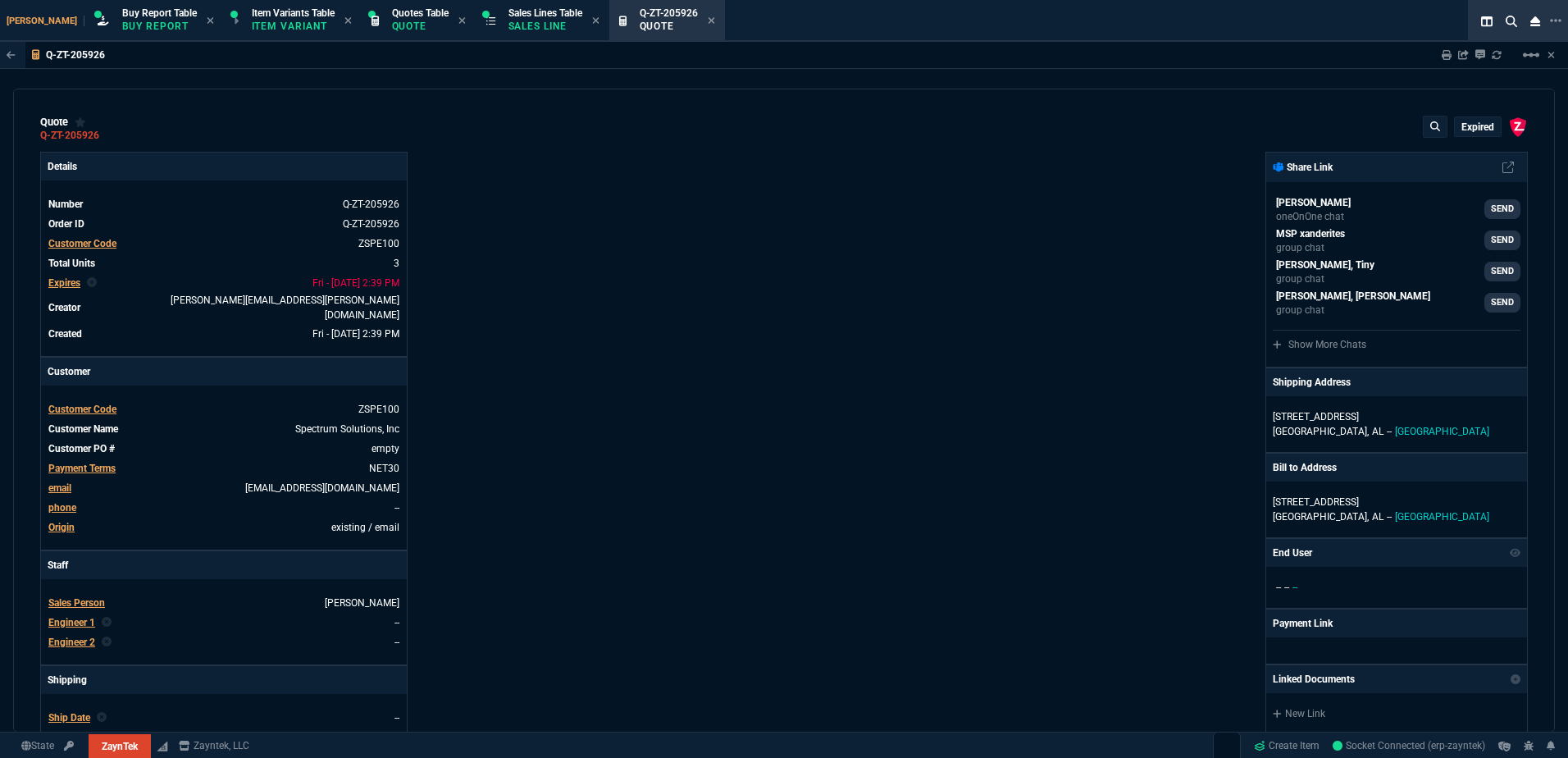
type input "11"
type input "52"
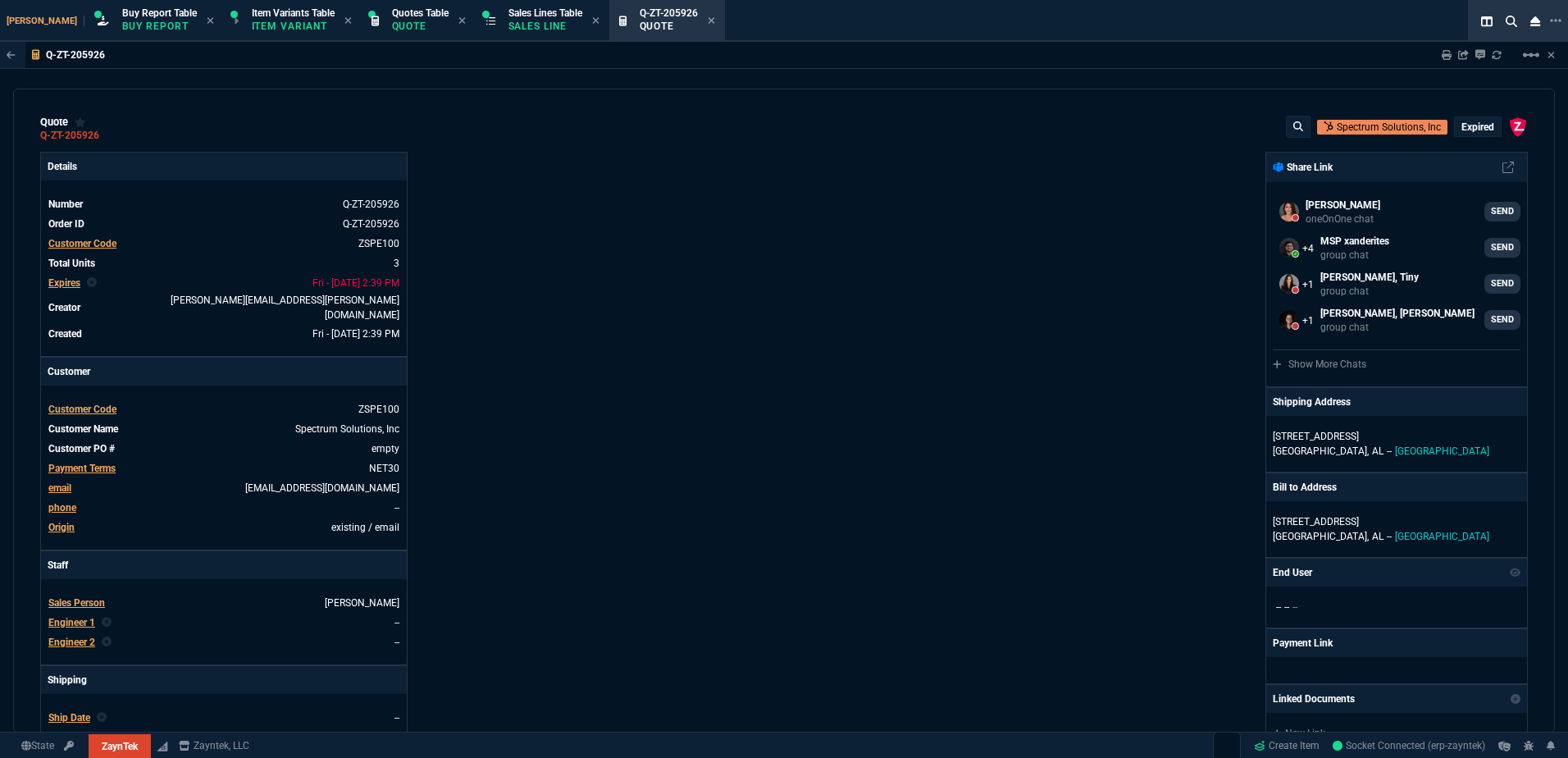
select select "1: BROV"
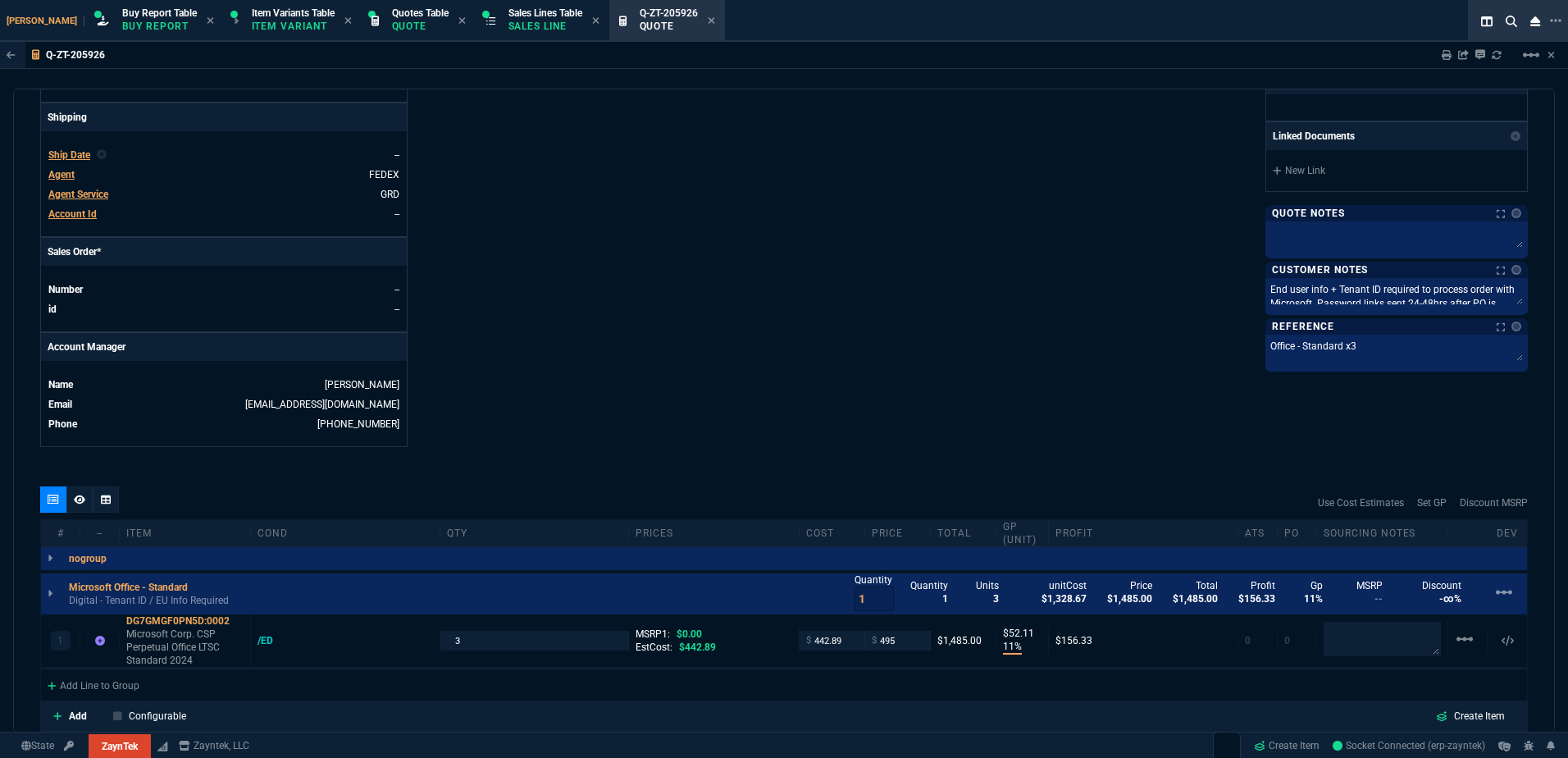
scroll to position [767, 0]
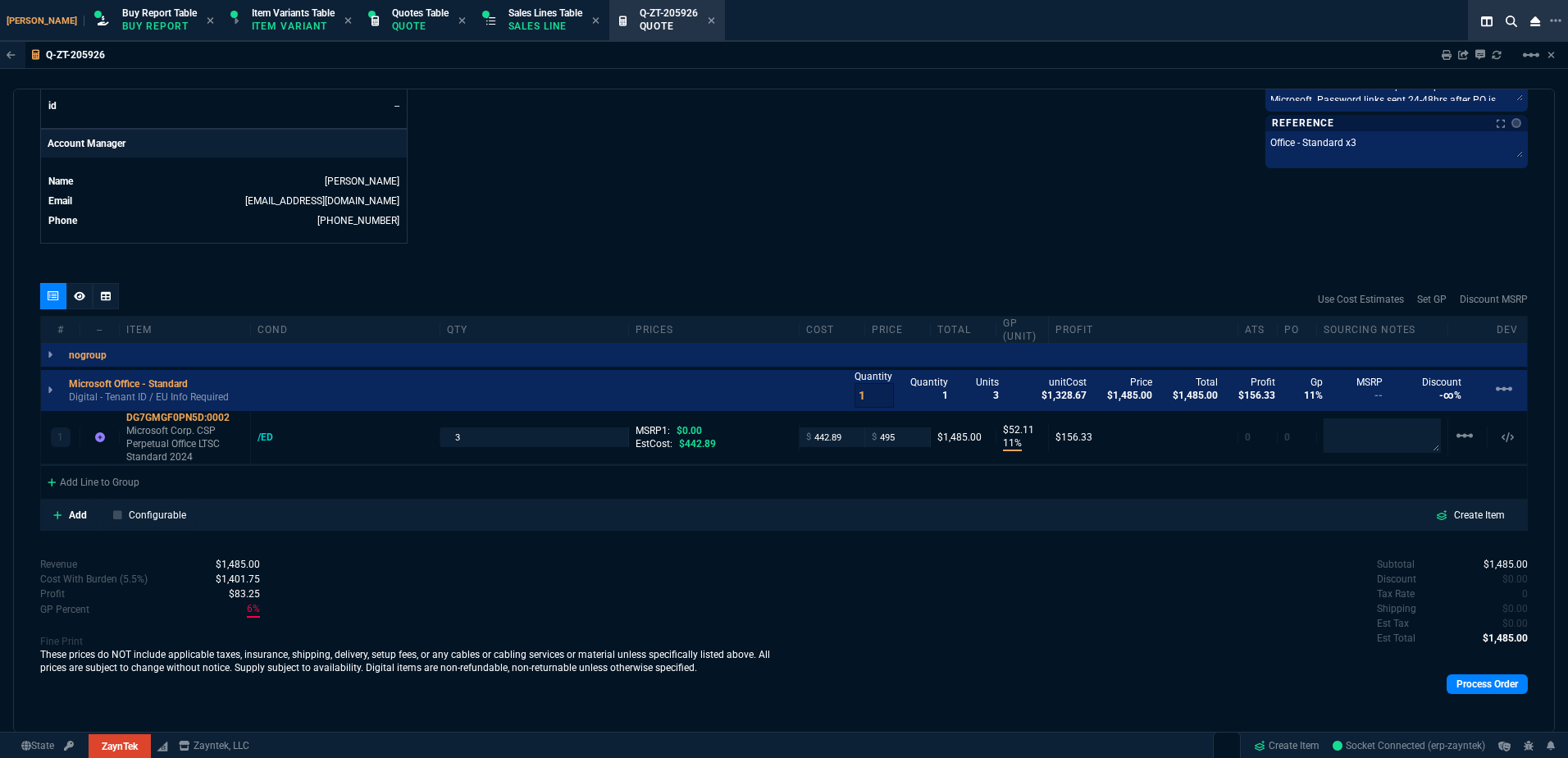
click at [668, 263] on div "quote Q-ZT-205926 Spectrum Solutions, Inc expired ZaynTek, LLC [STREET_ADDRESS]…" at bounding box center [784, 410] width 1542 height 644
click at [520, 29] on p "Sales Line" at bounding box center [545, 27] width 74 height 13
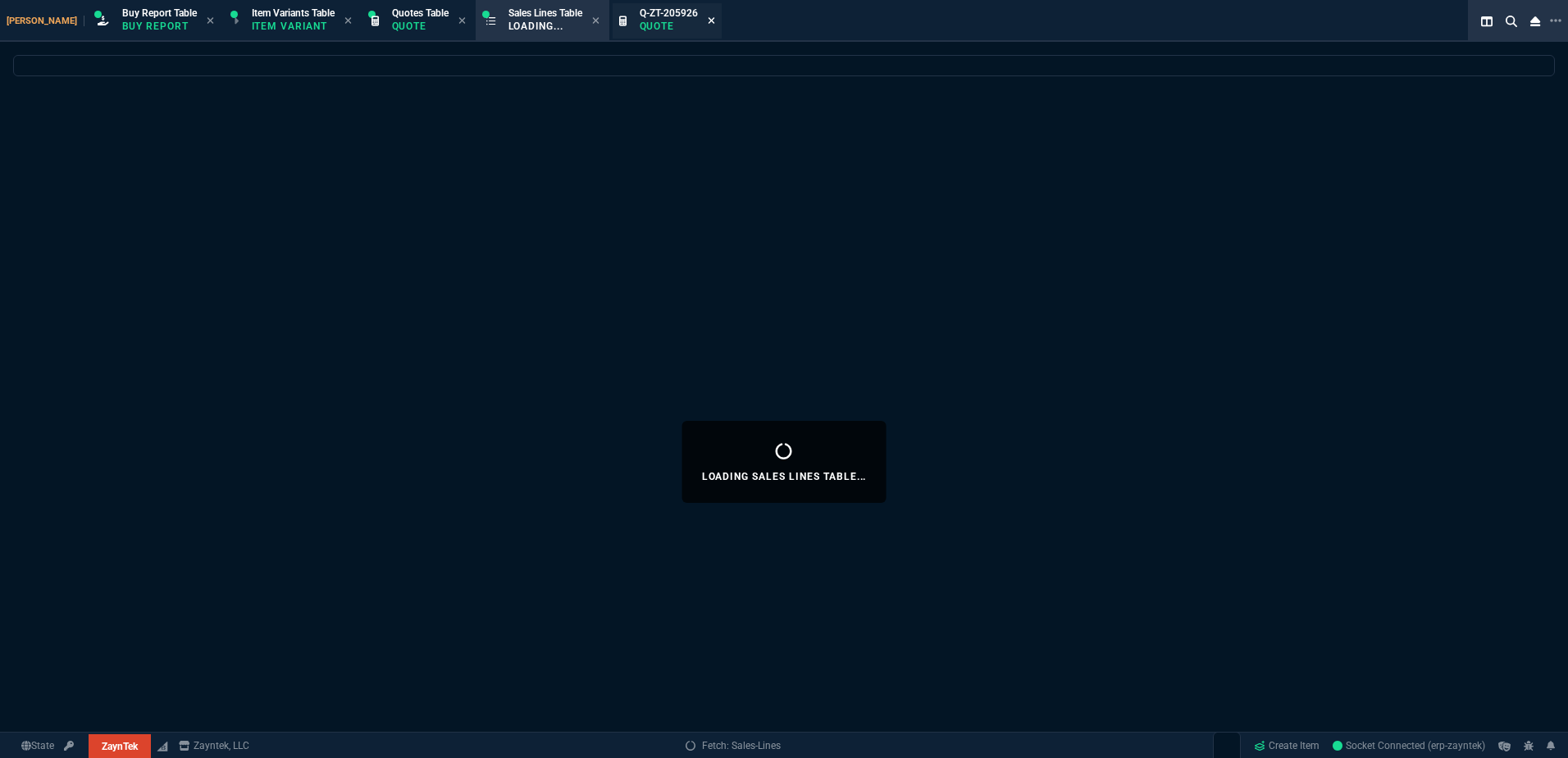
click at [708, 23] on icon at bounding box center [711, 20] width 8 height 9
select select
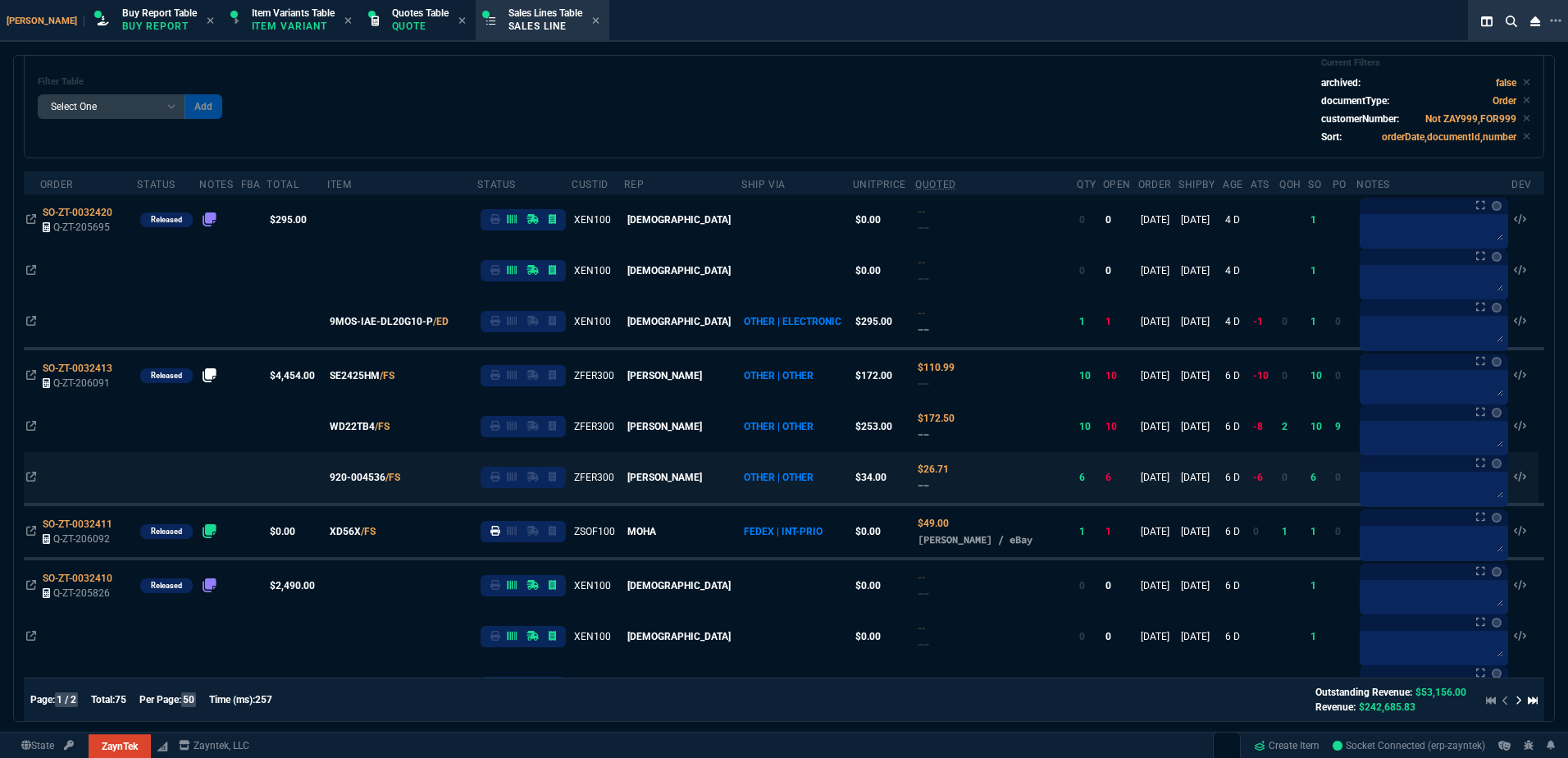
scroll to position [0, 0]
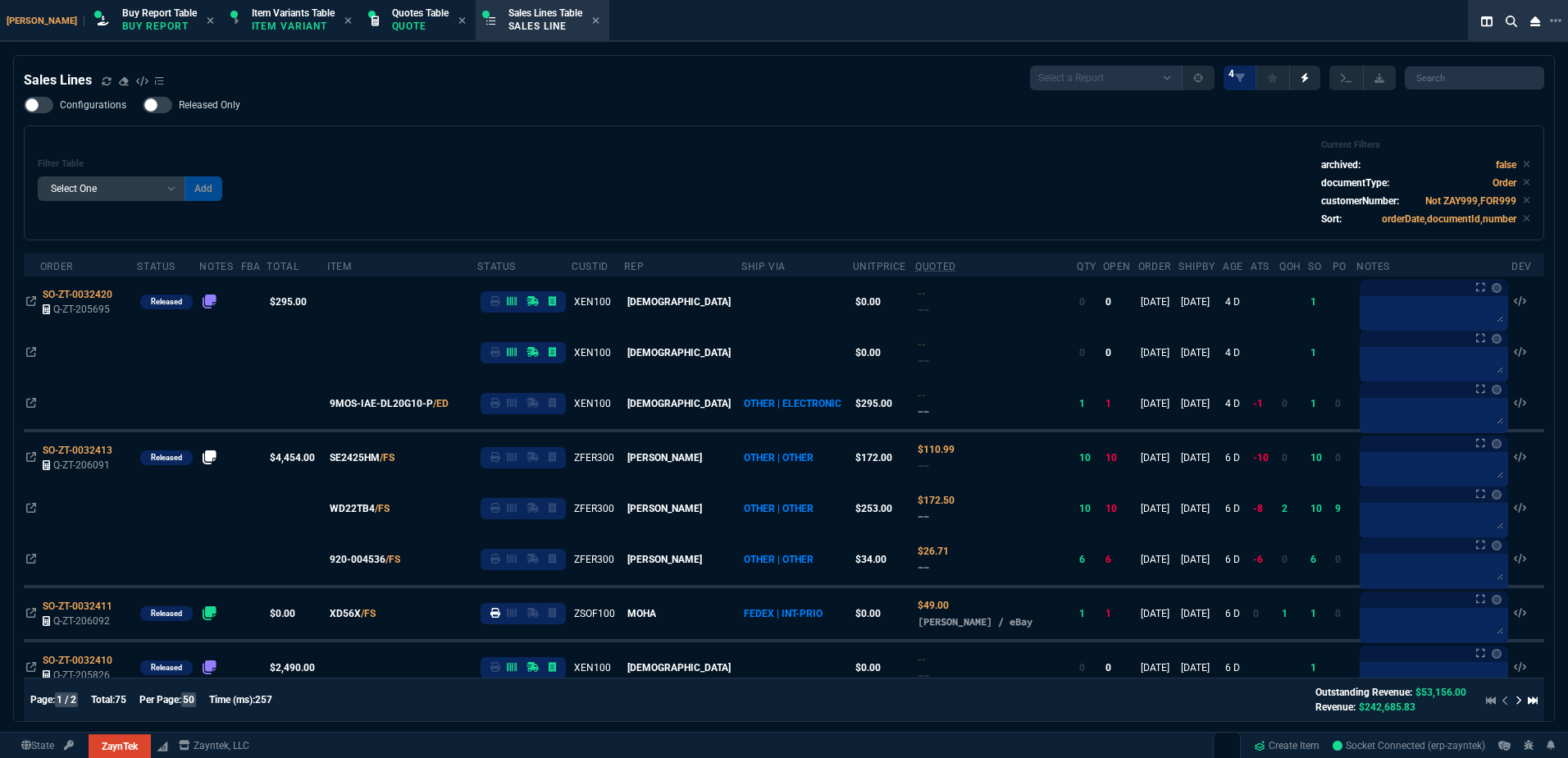
click at [427, 173] on div "Filter Table Select One Add Filter () Age () ATS () Cond (itemVariantCode) Cust…" at bounding box center [784, 183] width 1493 height 87
click at [770, 199] on div "Filter Table Select One Add Filter () Age () ATS () Cond (itemVariantCode) Cust…" at bounding box center [784, 183] width 1493 height 87
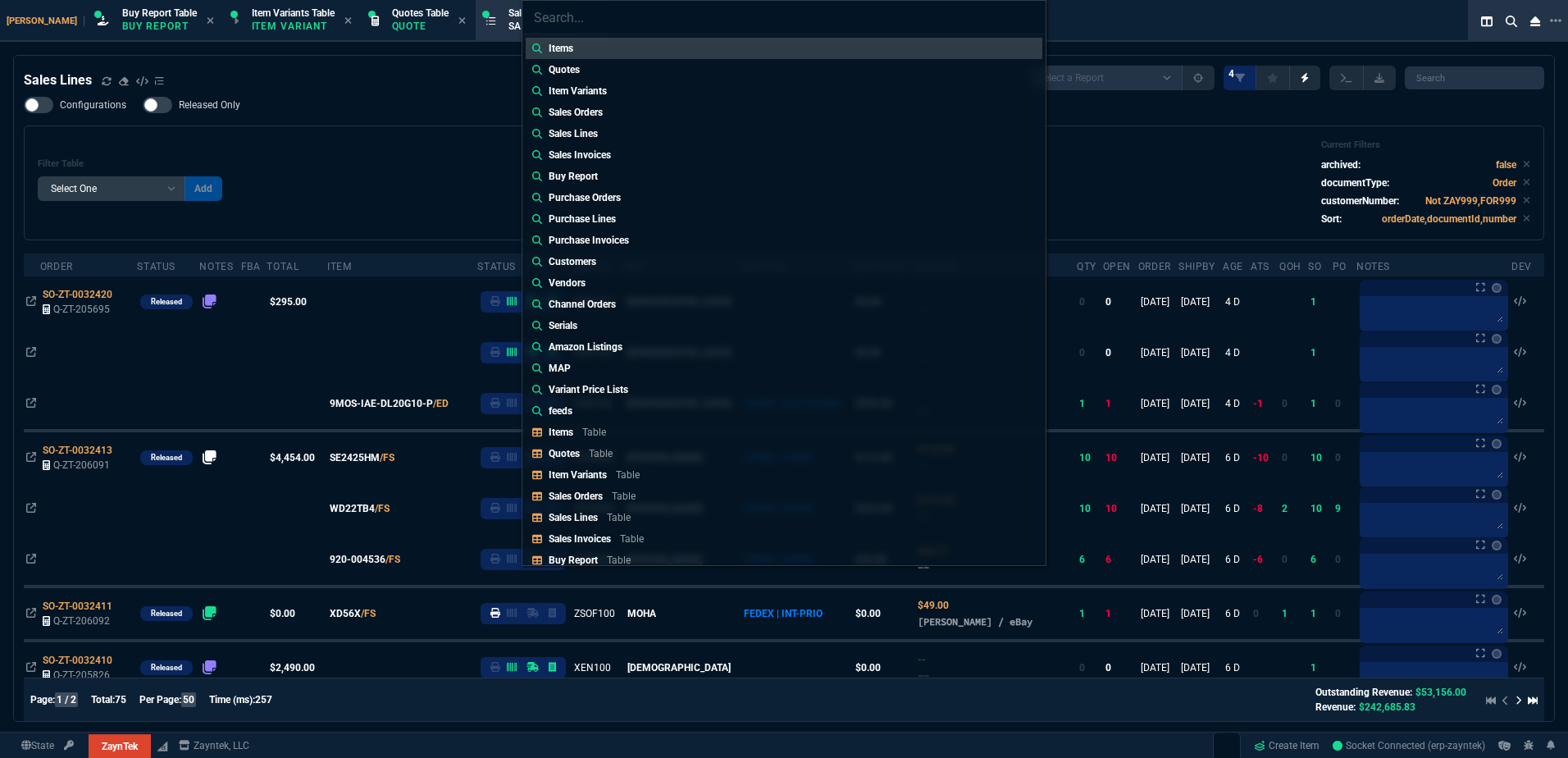
type input "Quotes: Q-ZT-205926"
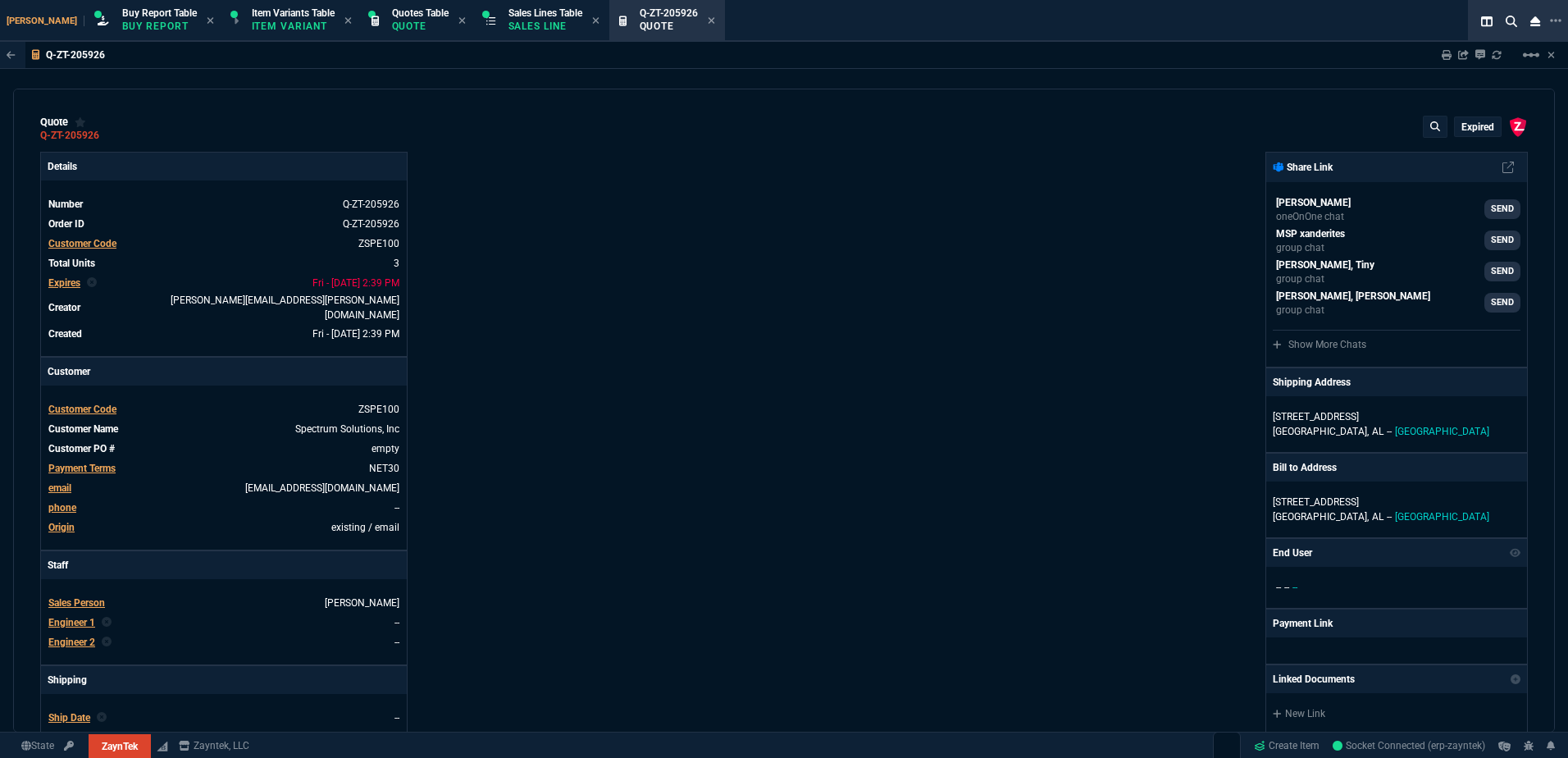
type input "11"
type input "52"
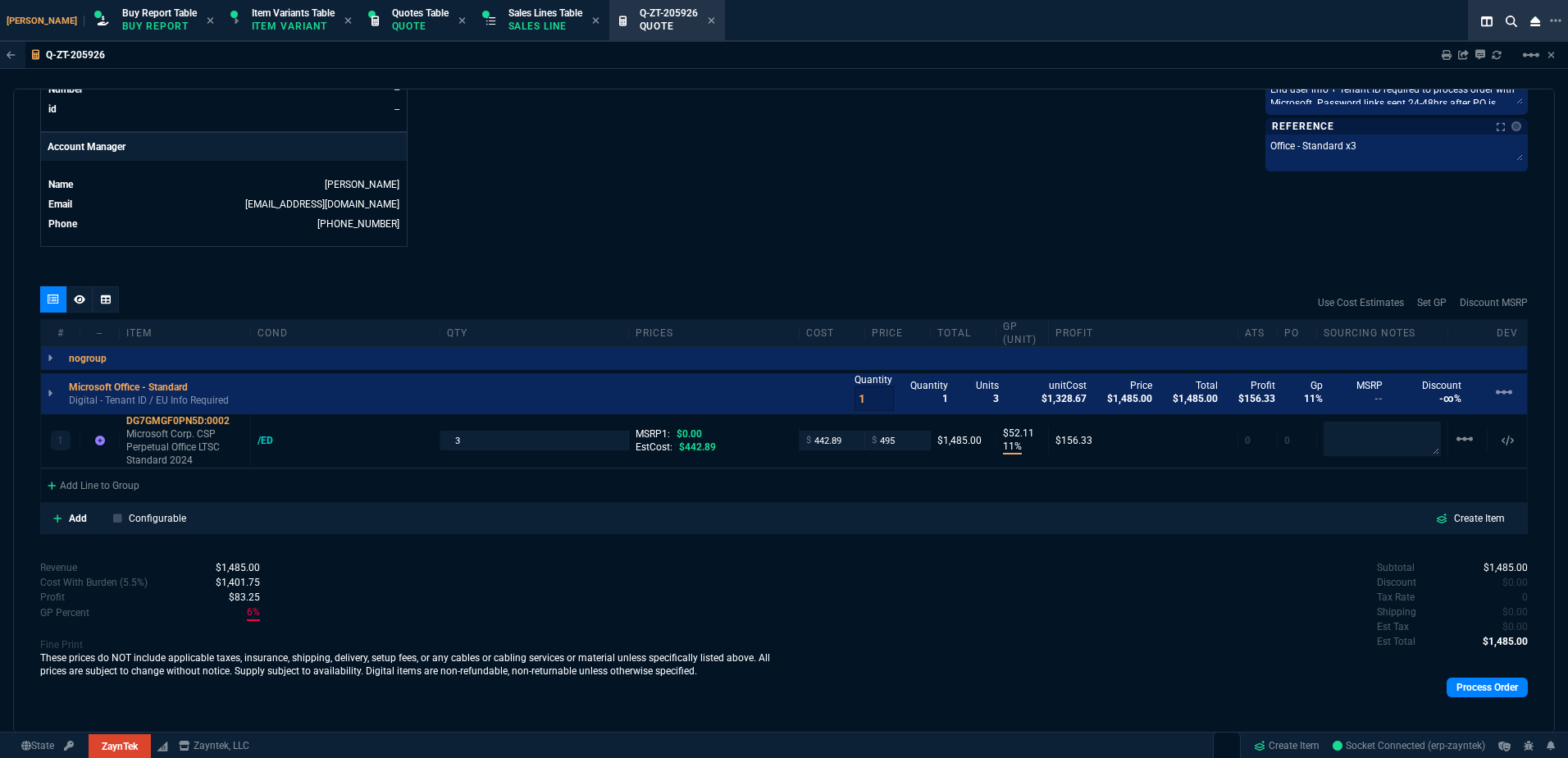
scroll to position [767, 0]
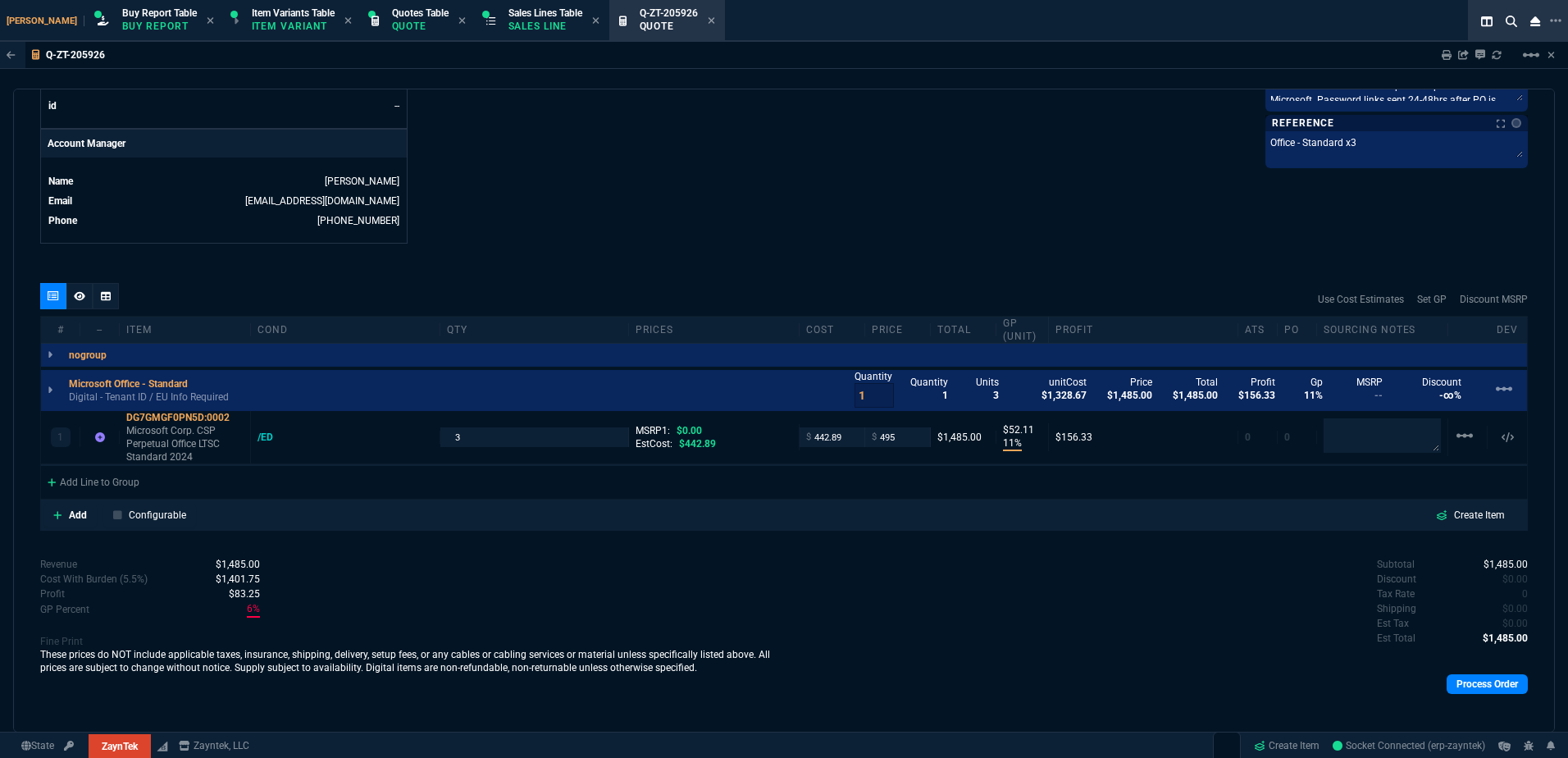
drag, startPoint x: 913, startPoint y: 580, endPoint x: 131, endPoint y: 539, distance: 783.1
click at [913, 580] on div "Subtotal $1,485.00 Discount $0.00 Tax Rate 0 Shipping $0.00 Est Tax $0.00 Est T…" at bounding box center [1156, 601] width 744 height 90
click at [524, 36] on div "Sales Lines Table Sales Line" at bounding box center [543, 20] width 127 height 35
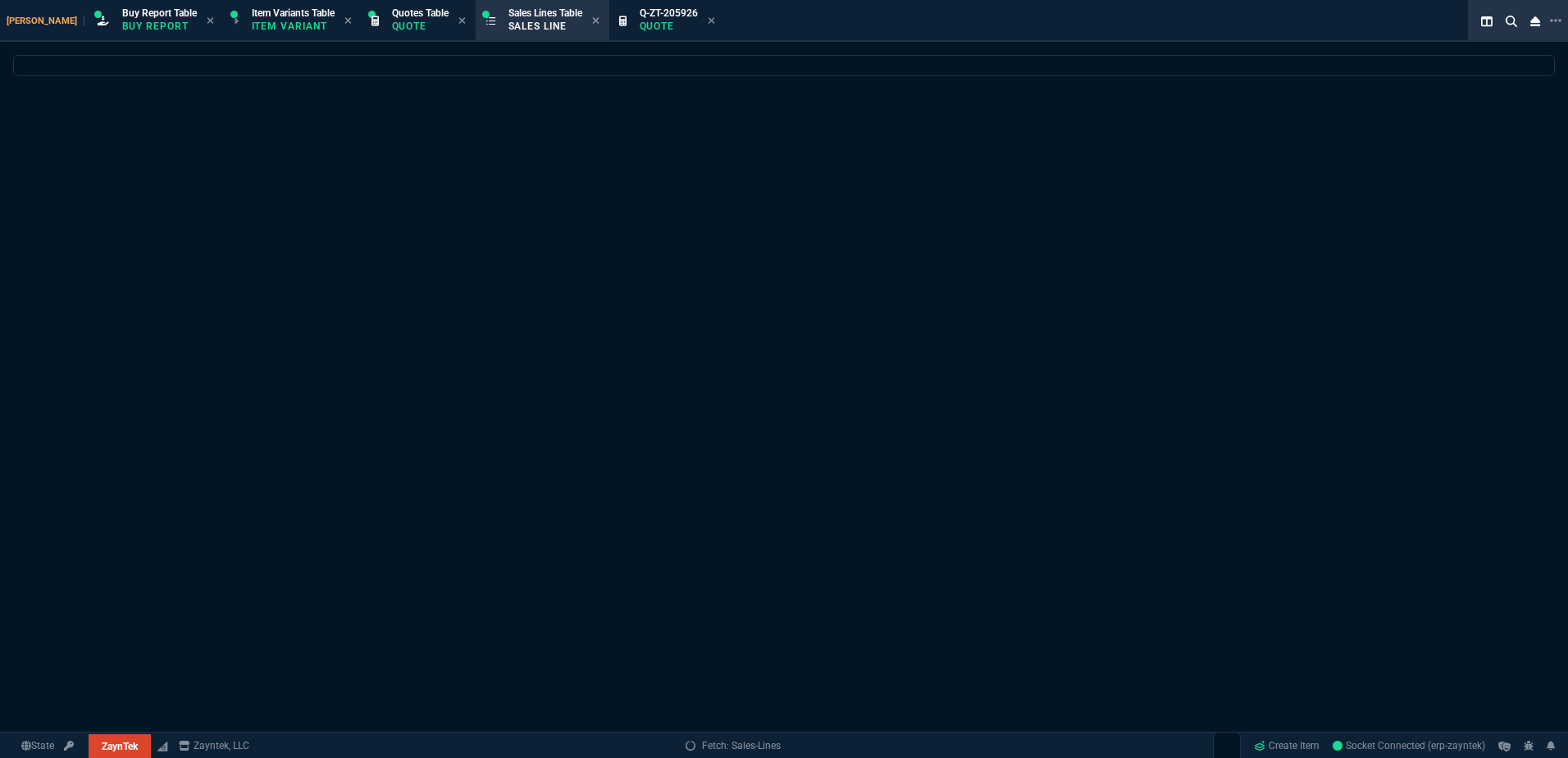
click at [708, 15] on icon at bounding box center [711, 20] width 8 height 9
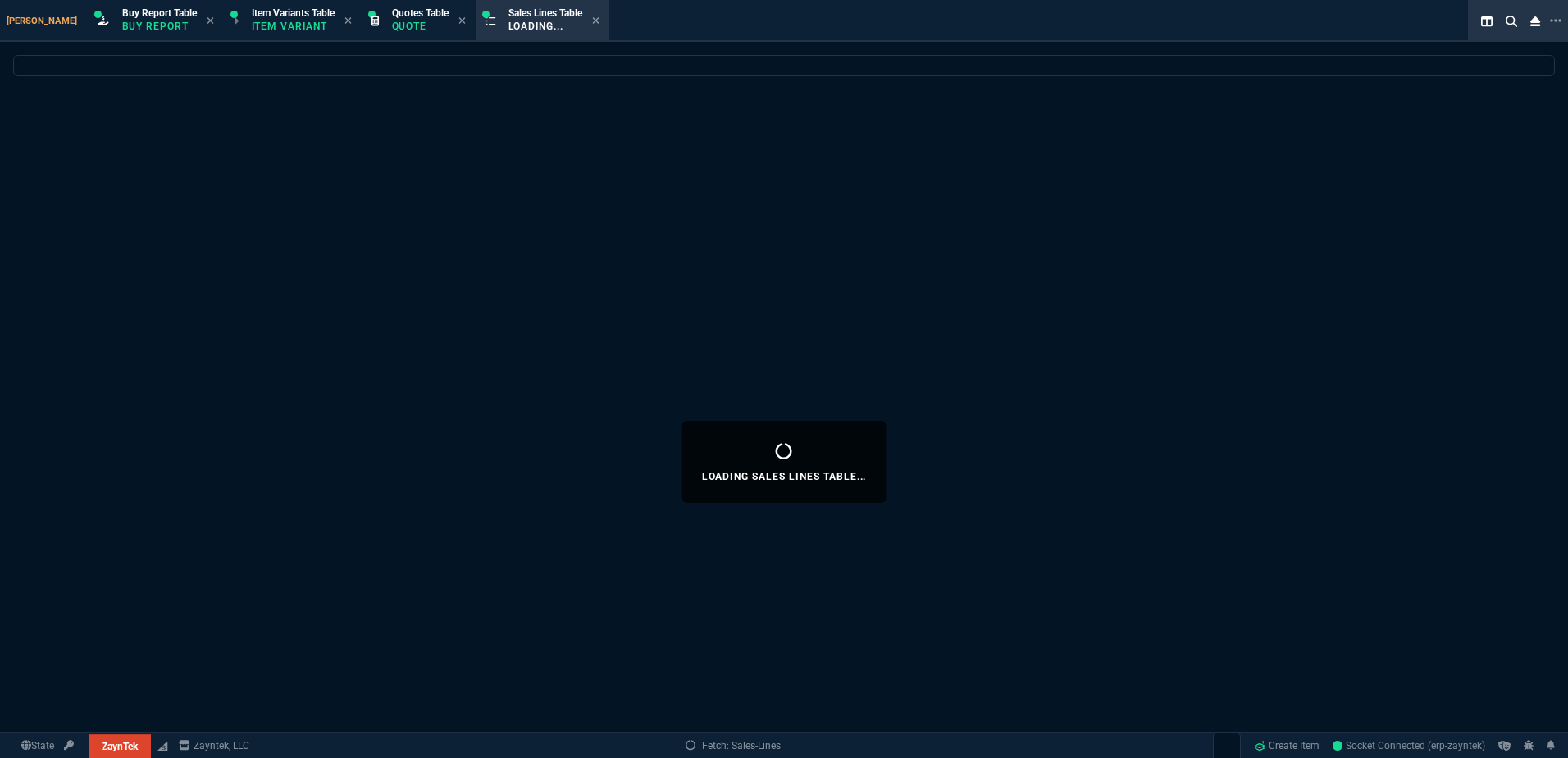
select select
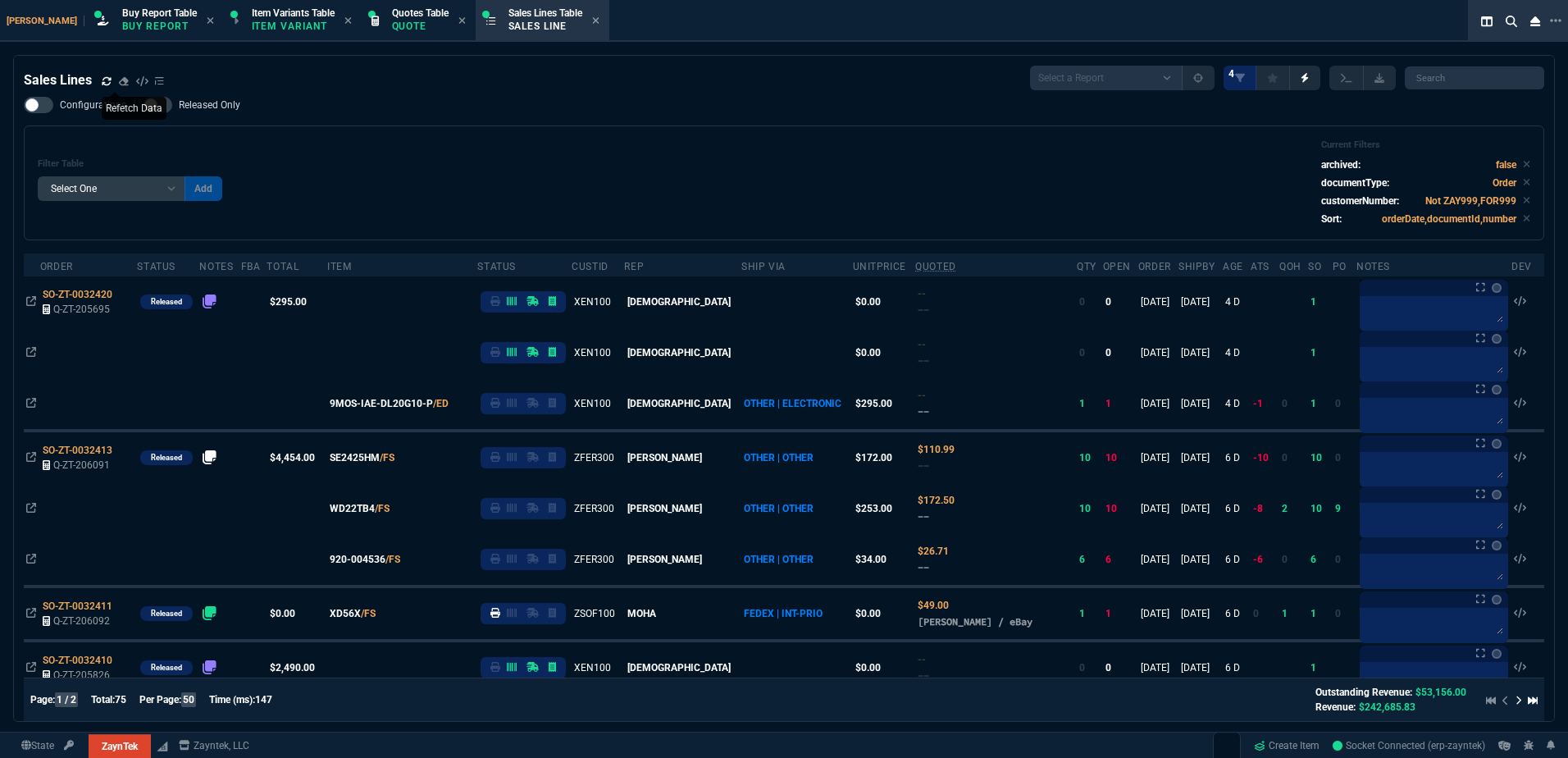
click at [106, 87] on fa-icon at bounding box center [106, 82] width 9 height 11
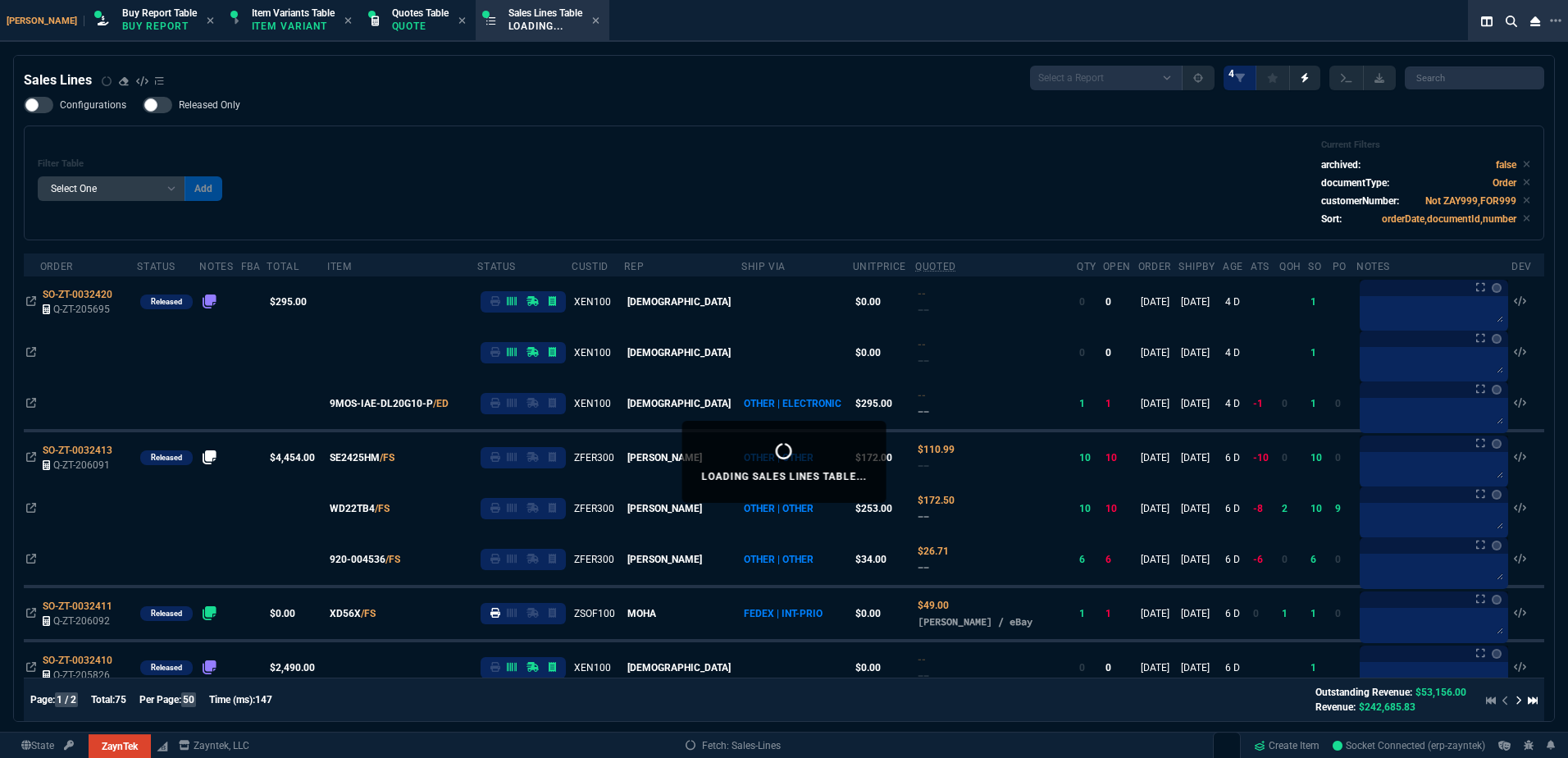
click at [629, 159] on div "Filter Table Select One Add Filter () Age () ATS () Cond (itemVariantCode) Cust…" at bounding box center [784, 183] width 1493 height 87
